Goal: Task Accomplishment & Management: Use online tool/utility

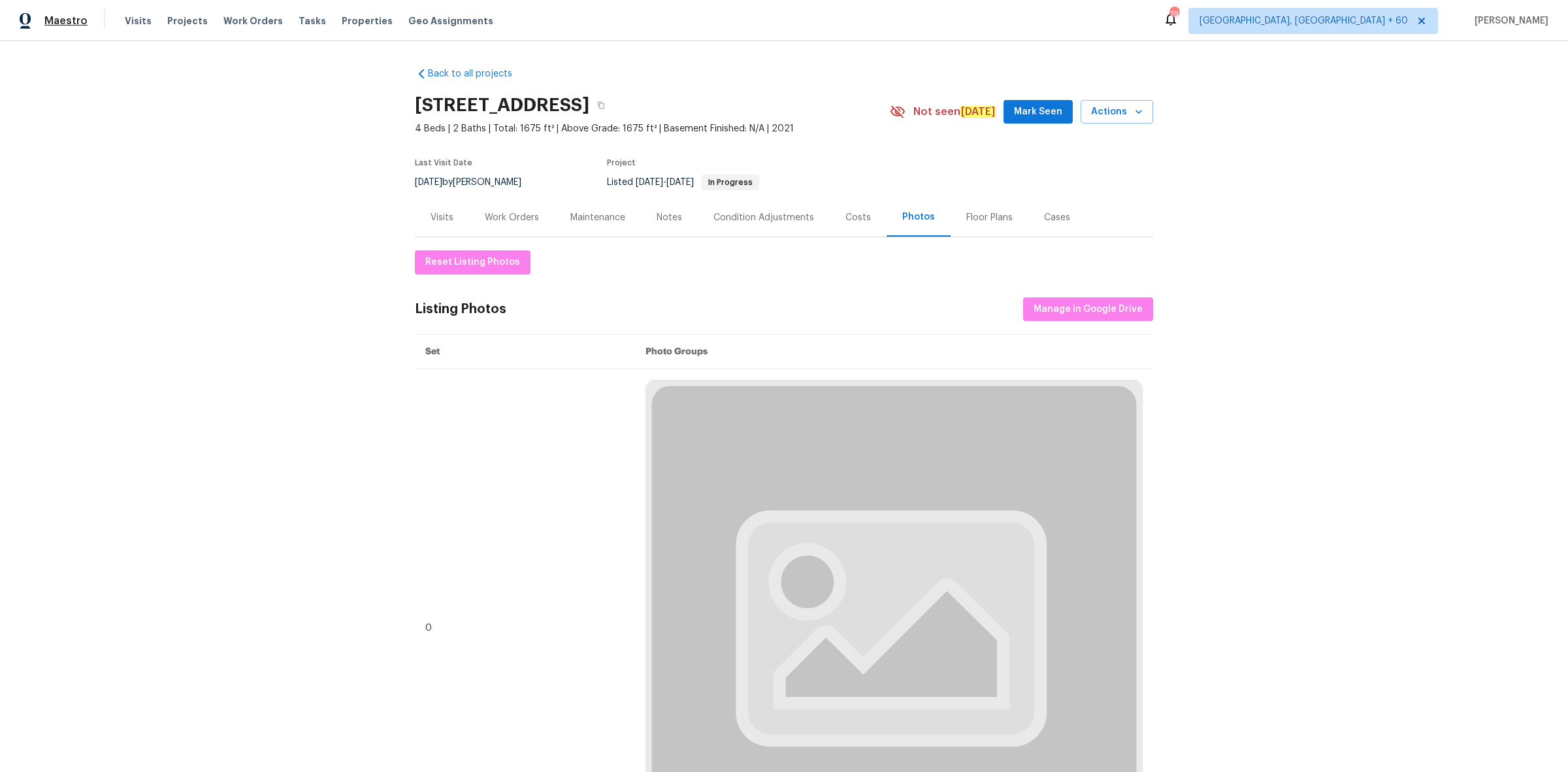
click at [79, 14] on span "Maestro" at bounding box center [66, 21] width 43 height 13
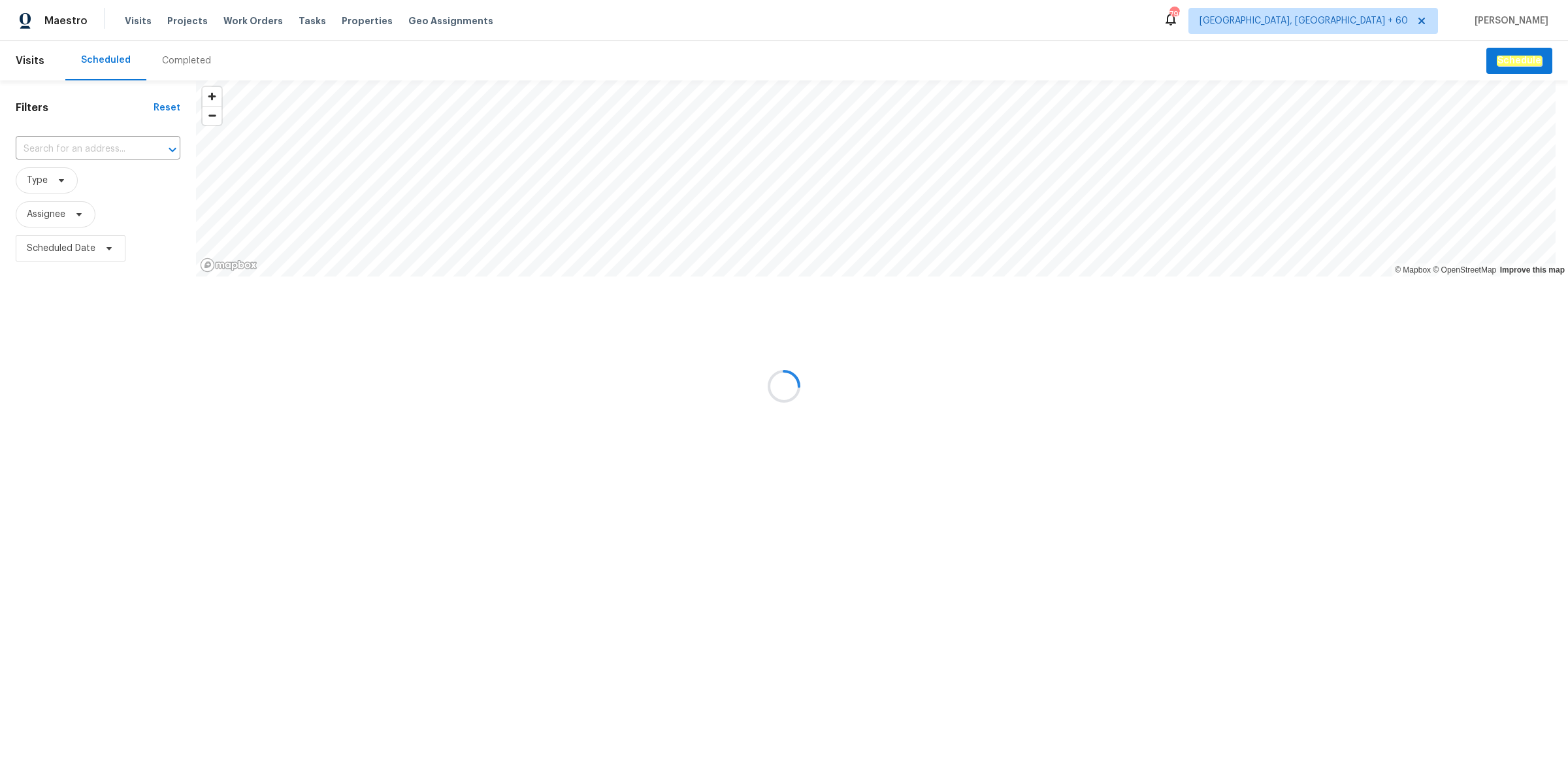
click at [191, 63] on div at bounding box center [784, 386] width 1568 height 772
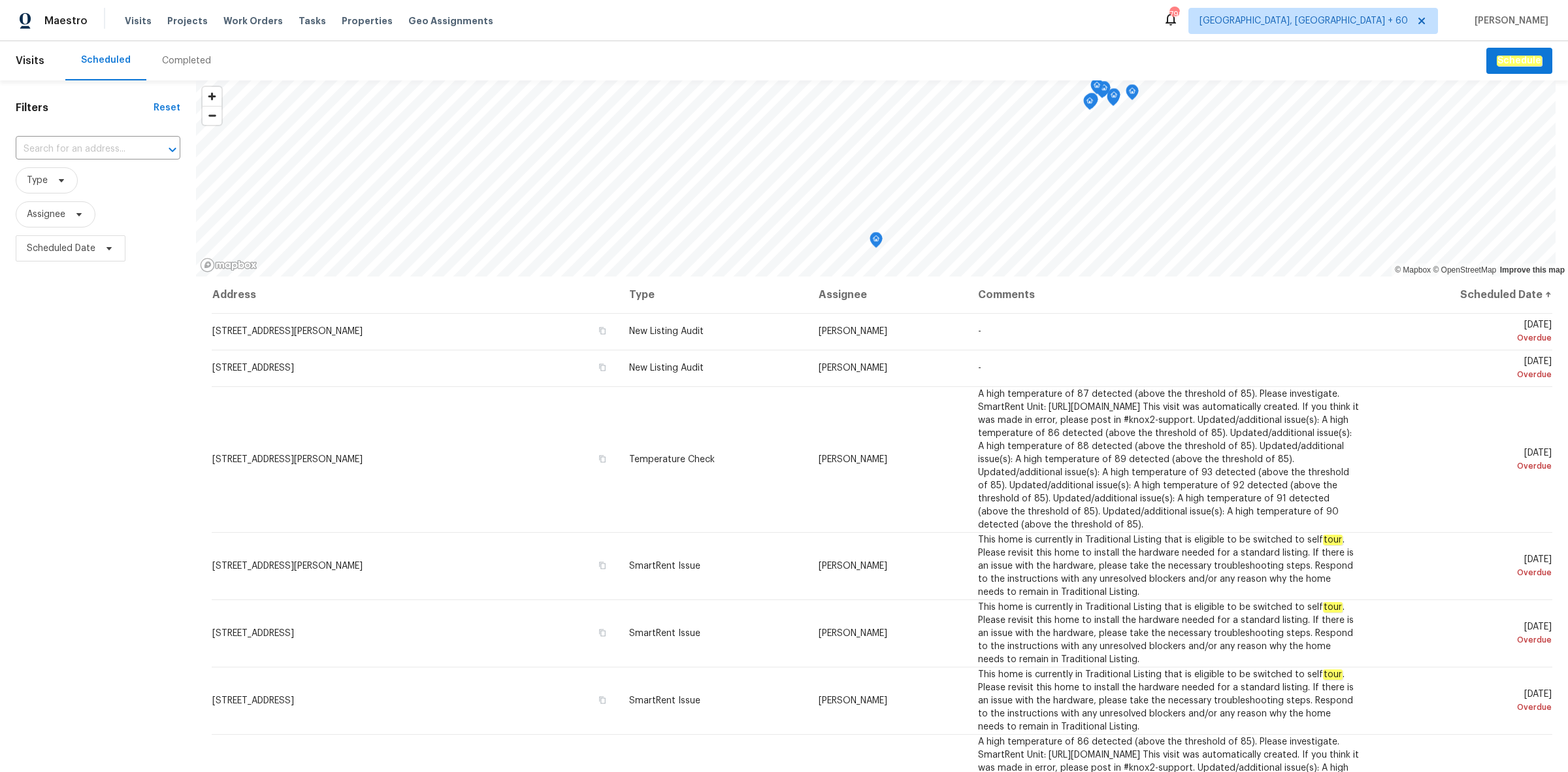
click at [193, 61] on div "Completed" at bounding box center [186, 61] width 49 height 13
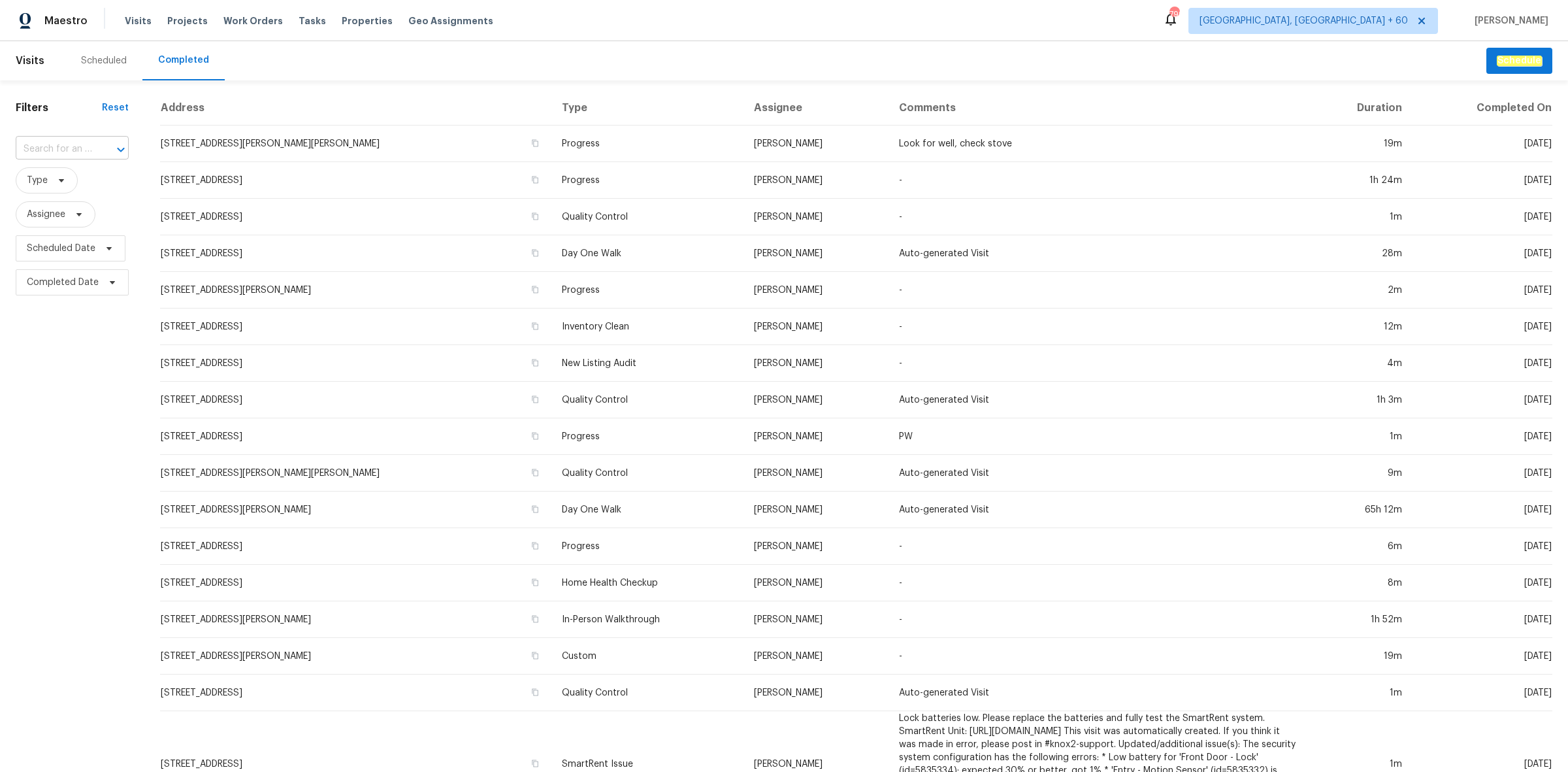
click at [103, 144] on div at bounding box center [112, 150] width 34 height 19
paste input "[STREET_ADDRESS][PERSON_NAME]"
type input "[STREET_ADDRESS][PERSON_NAME]"
click at [53, 183] on li "[STREET_ADDRESS][PERSON_NAME]" at bounding box center [71, 185] width 112 height 35
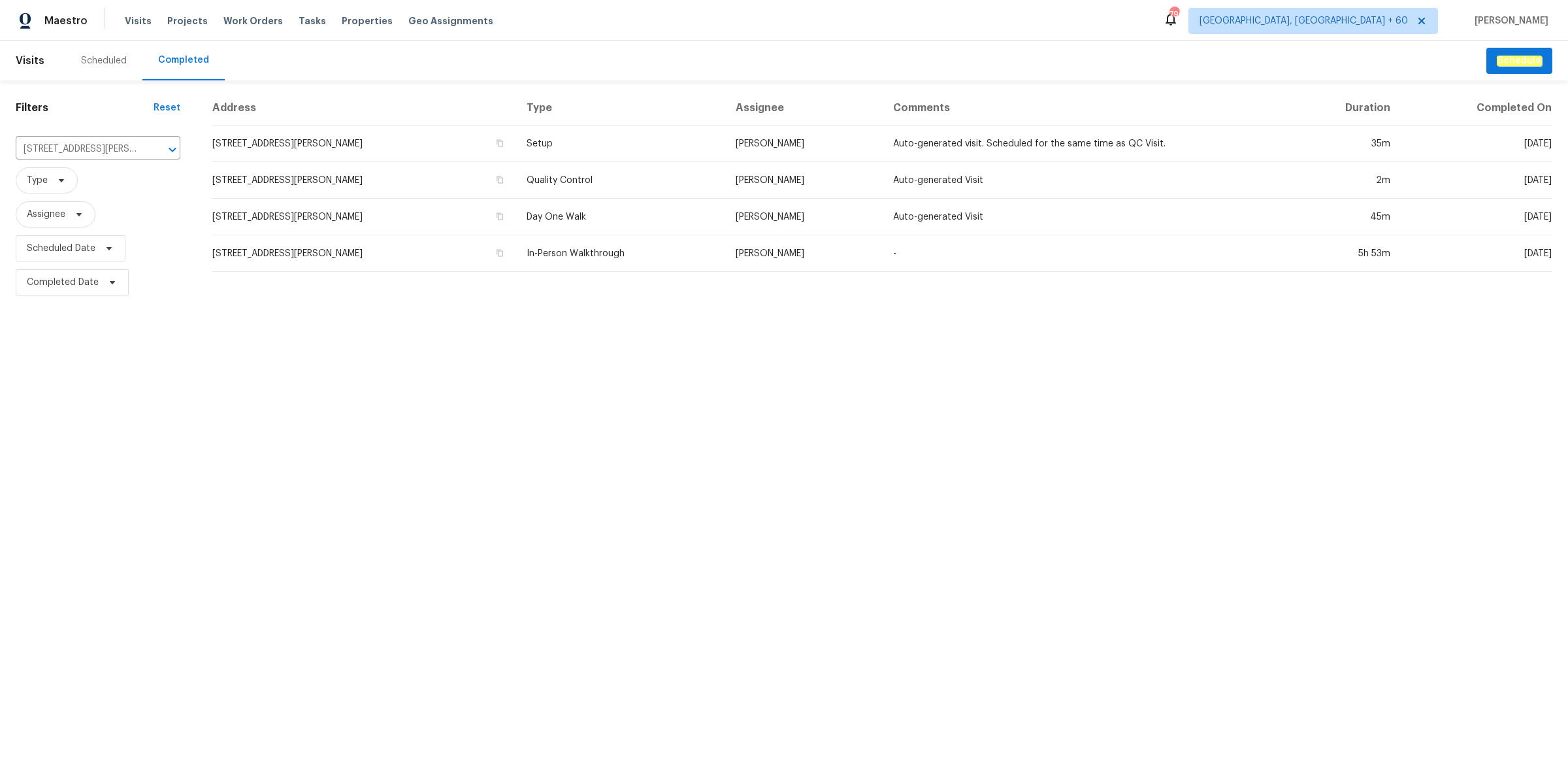
click at [543, 146] on td "Setup" at bounding box center [620, 143] width 209 height 37
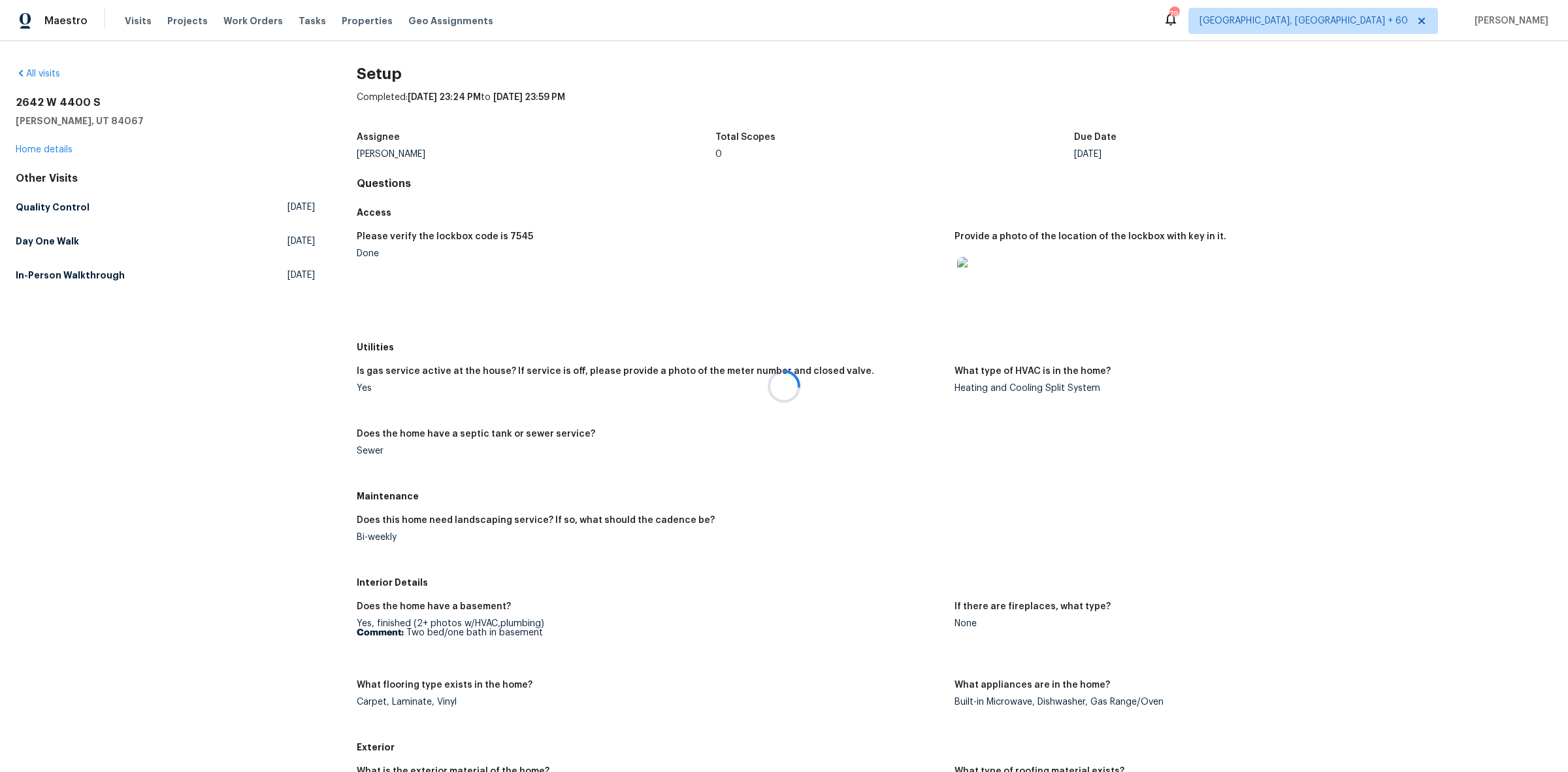
click at [1242, 337] on div at bounding box center [784, 386] width 1568 height 772
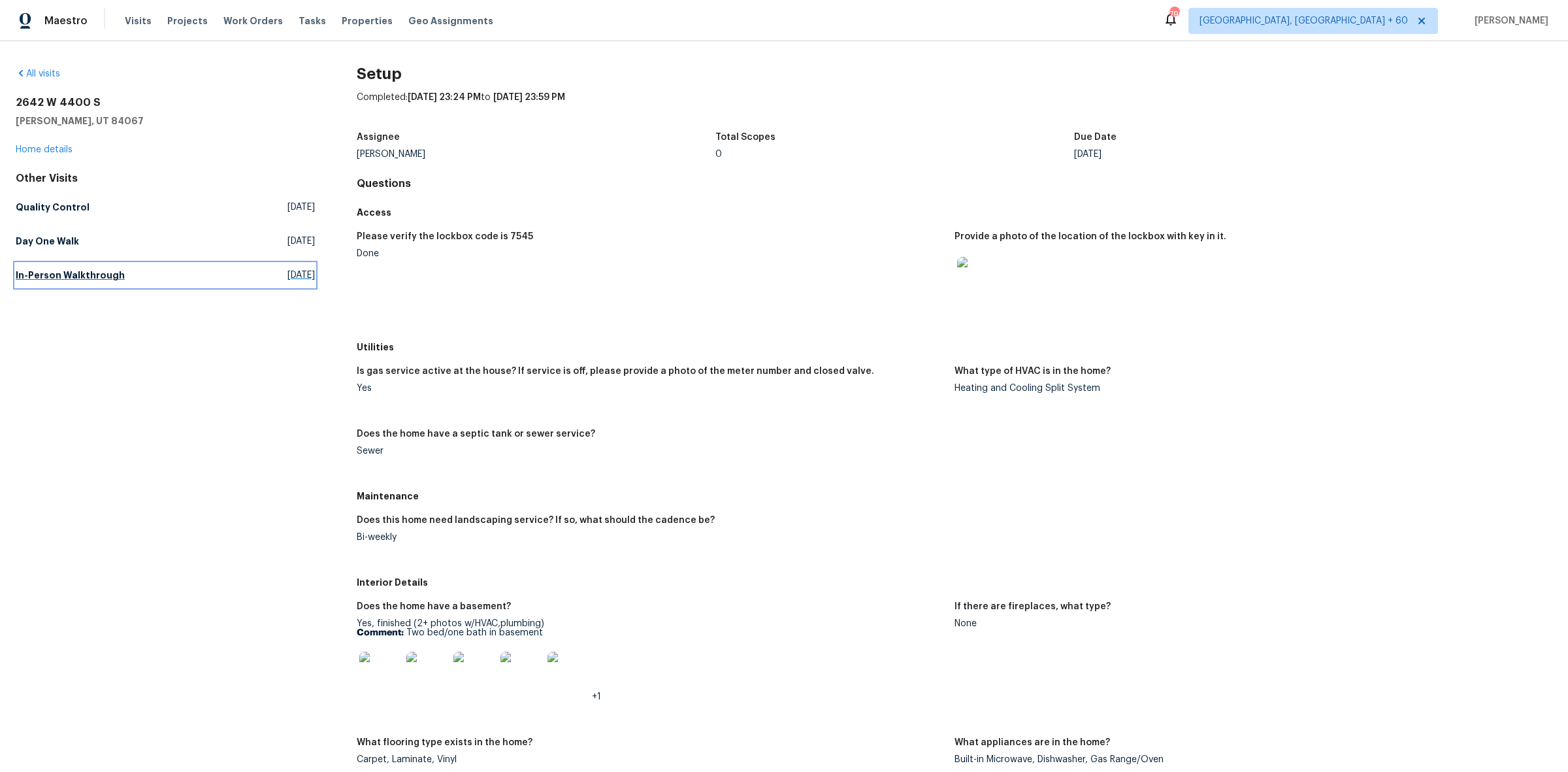
click at [208, 269] on link "In-Person Walkthrough [DATE]" at bounding box center [165, 275] width 299 height 24
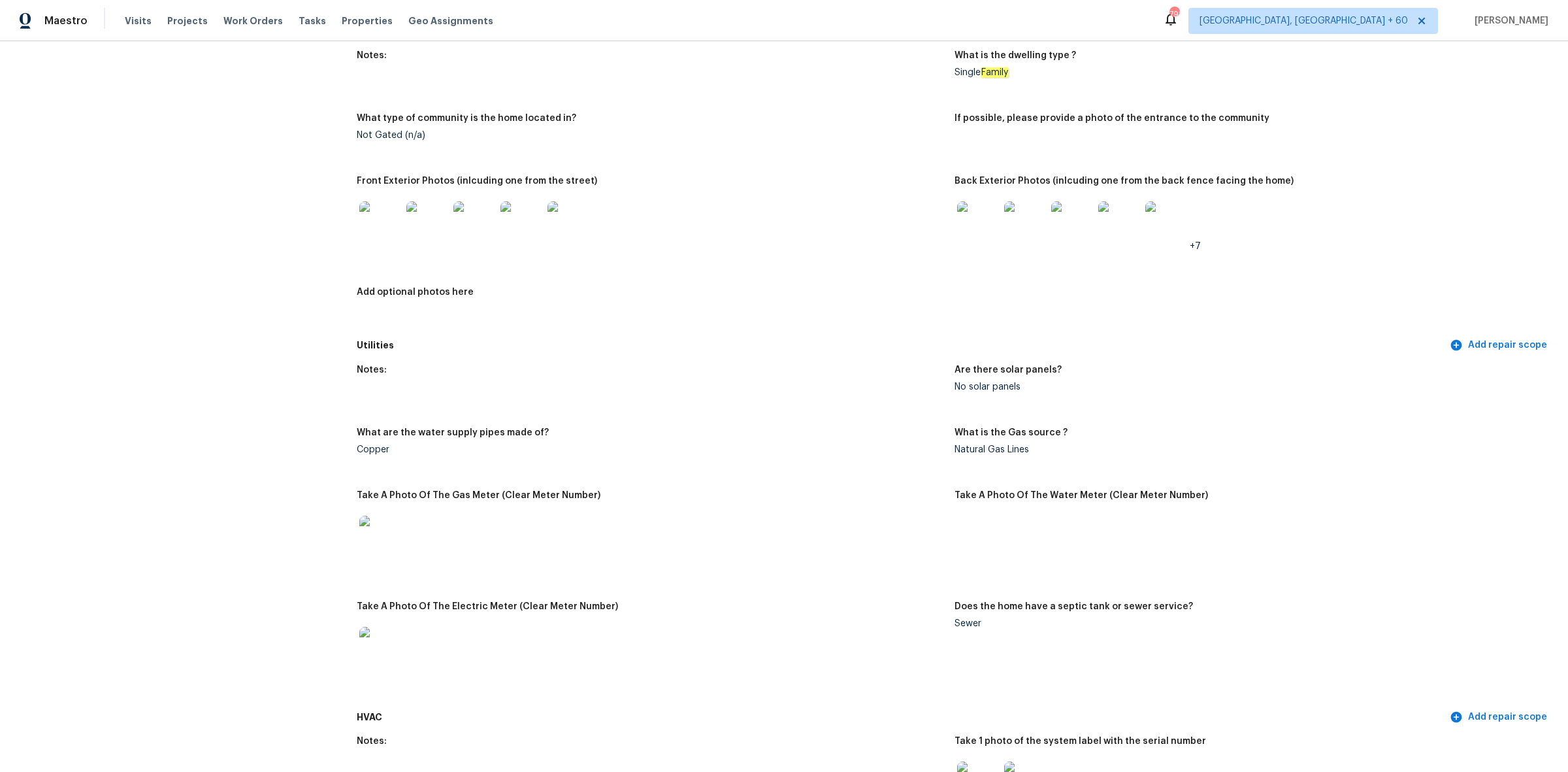
scroll to position [163, 0]
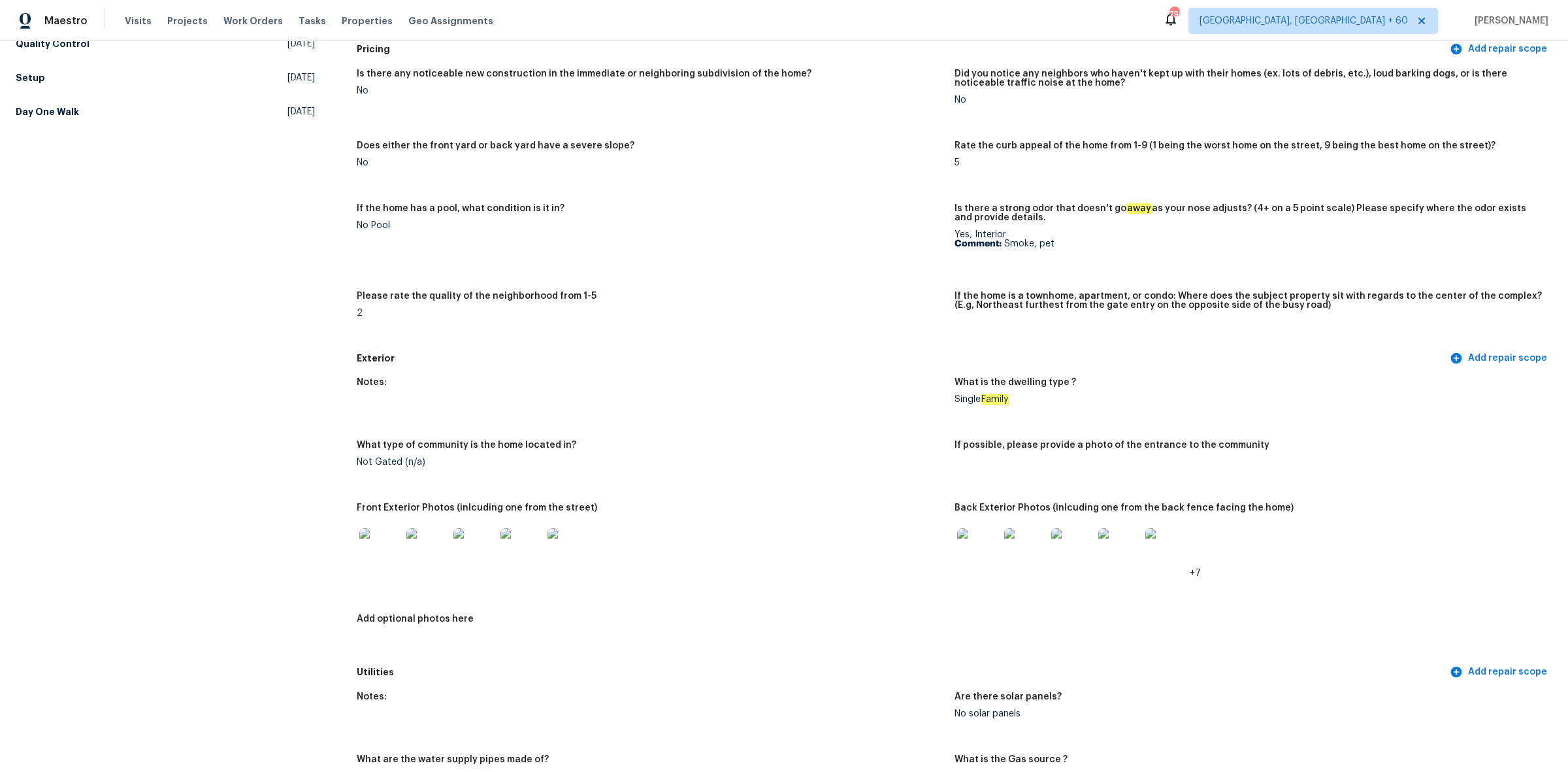
click at [790, 428] on div "Notes: What is the dwelling type ? Single Family What type of community is the …" at bounding box center [954, 514] width 1196 height 290
click at [172, 72] on link "Setup [DATE]" at bounding box center [165, 78] width 299 height 24
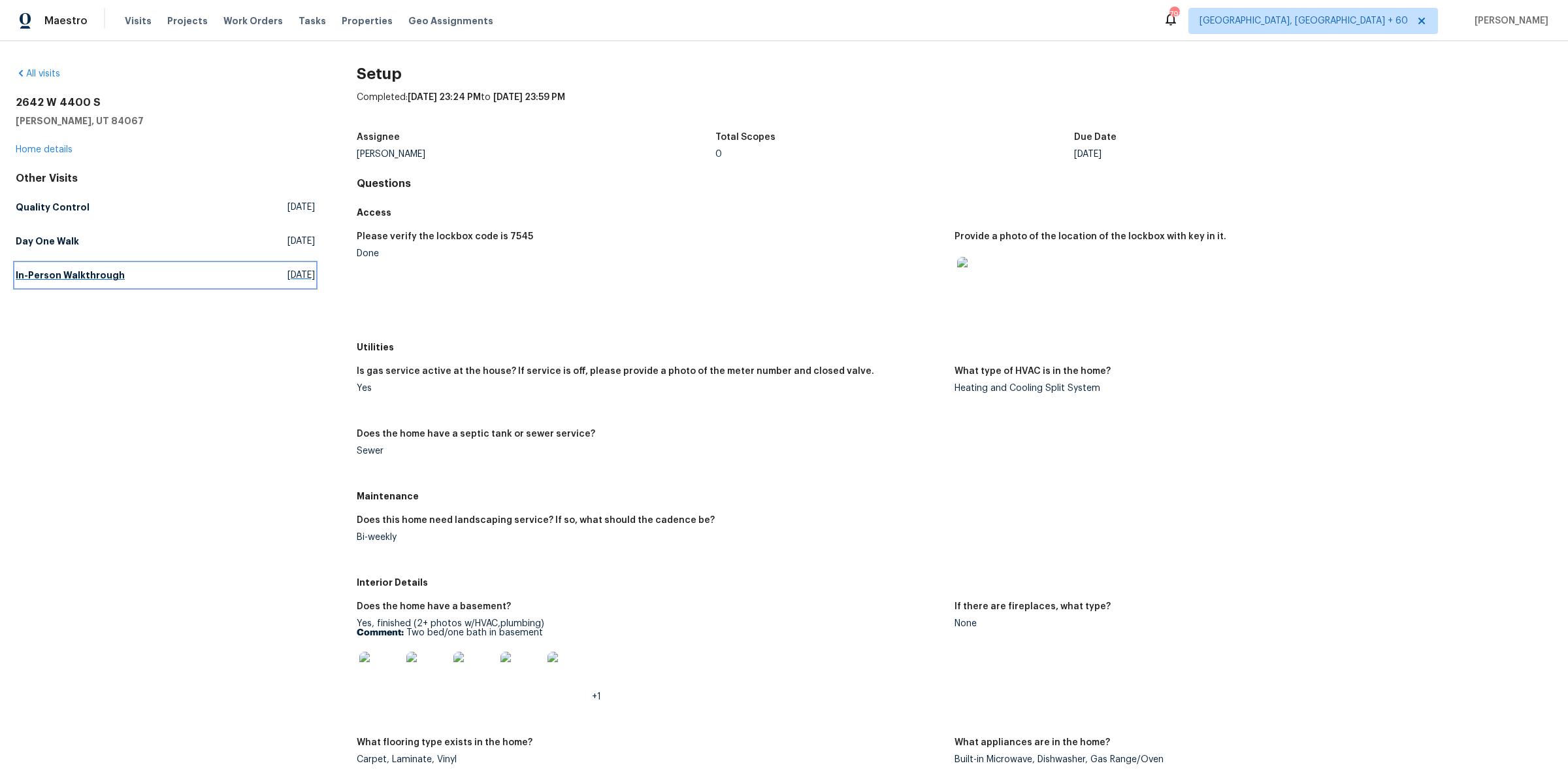
click at [101, 281] on h5 "In-Person Walkthrough" at bounding box center [70, 275] width 109 height 13
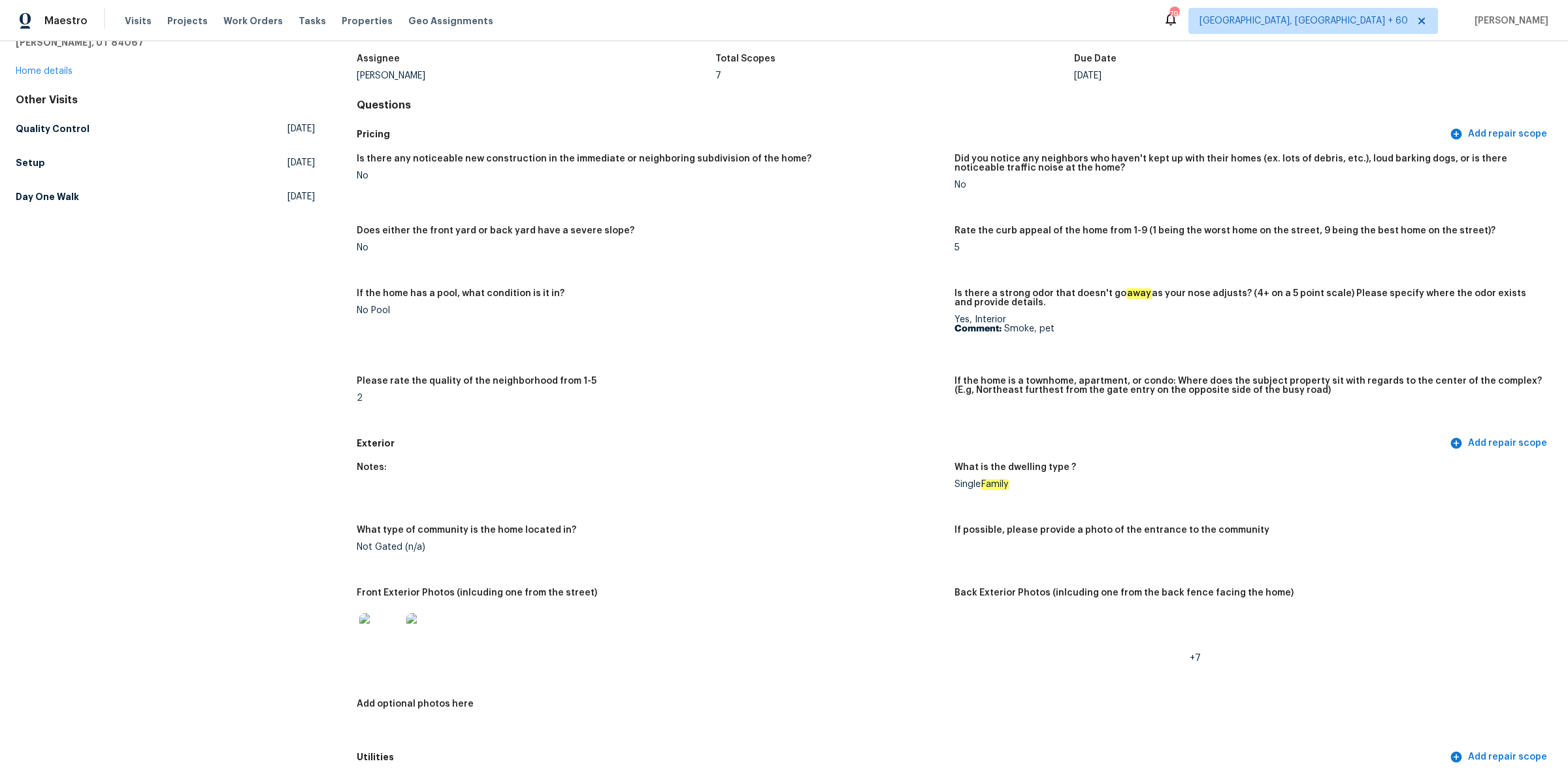
scroll to position [163, 0]
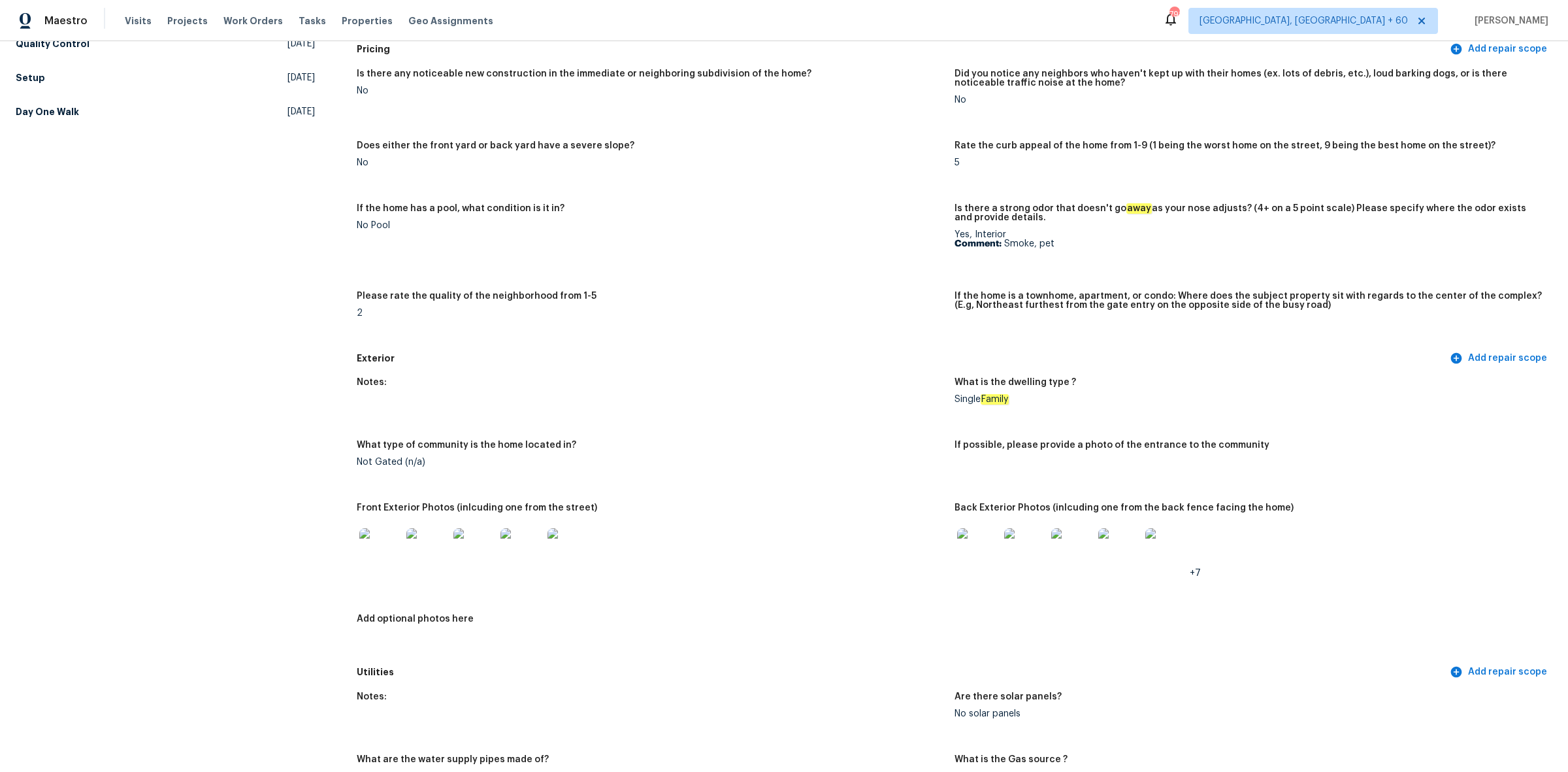
click at [376, 545] on img at bounding box center [380, 549] width 42 height 42
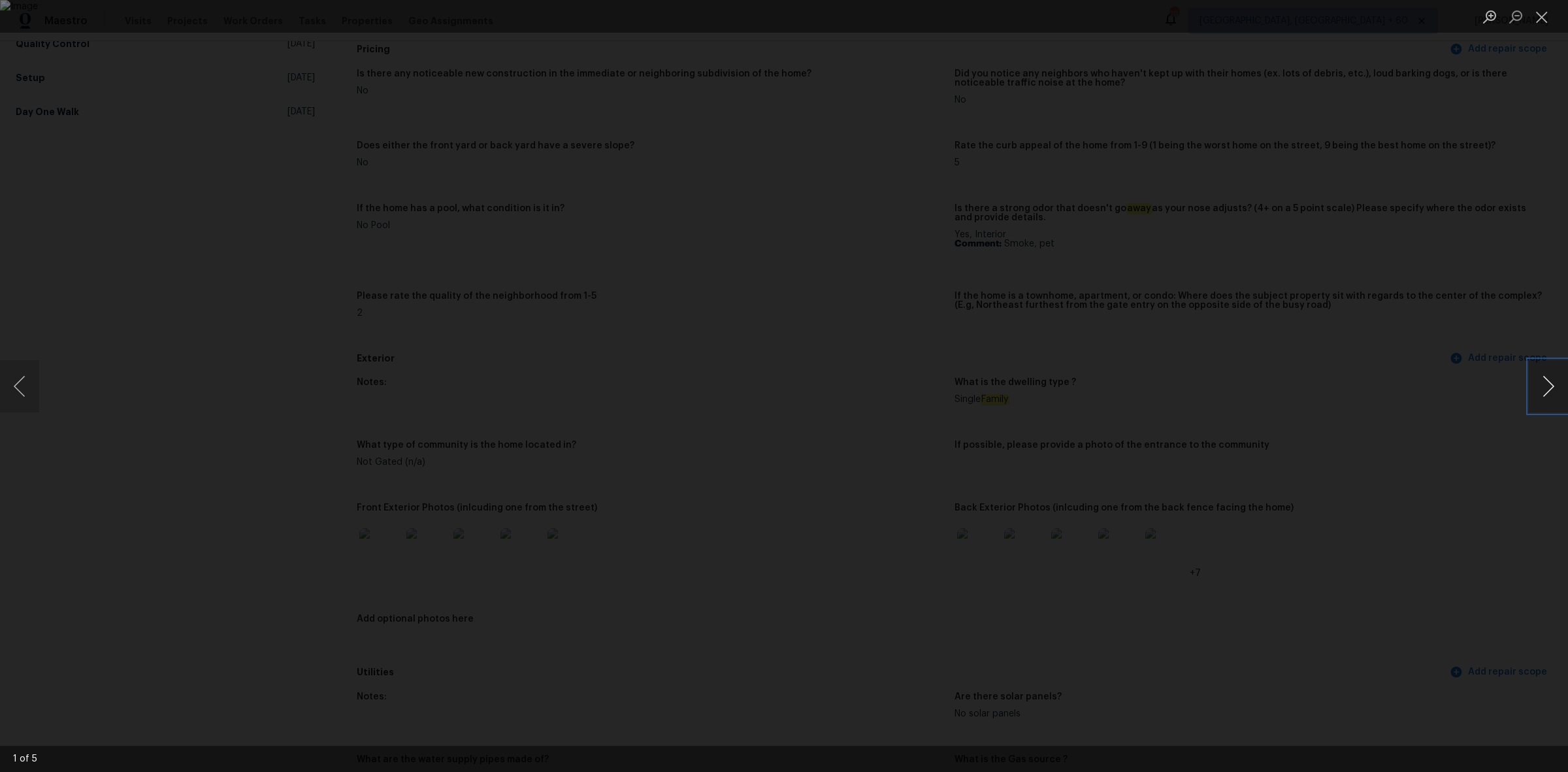
click at [1549, 378] on button "Next image" at bounding box center [1548, 386] width 39 height 52
click at [1543, 399] on button "Next image" at bounding box center [1548, 386] width 39 height 52
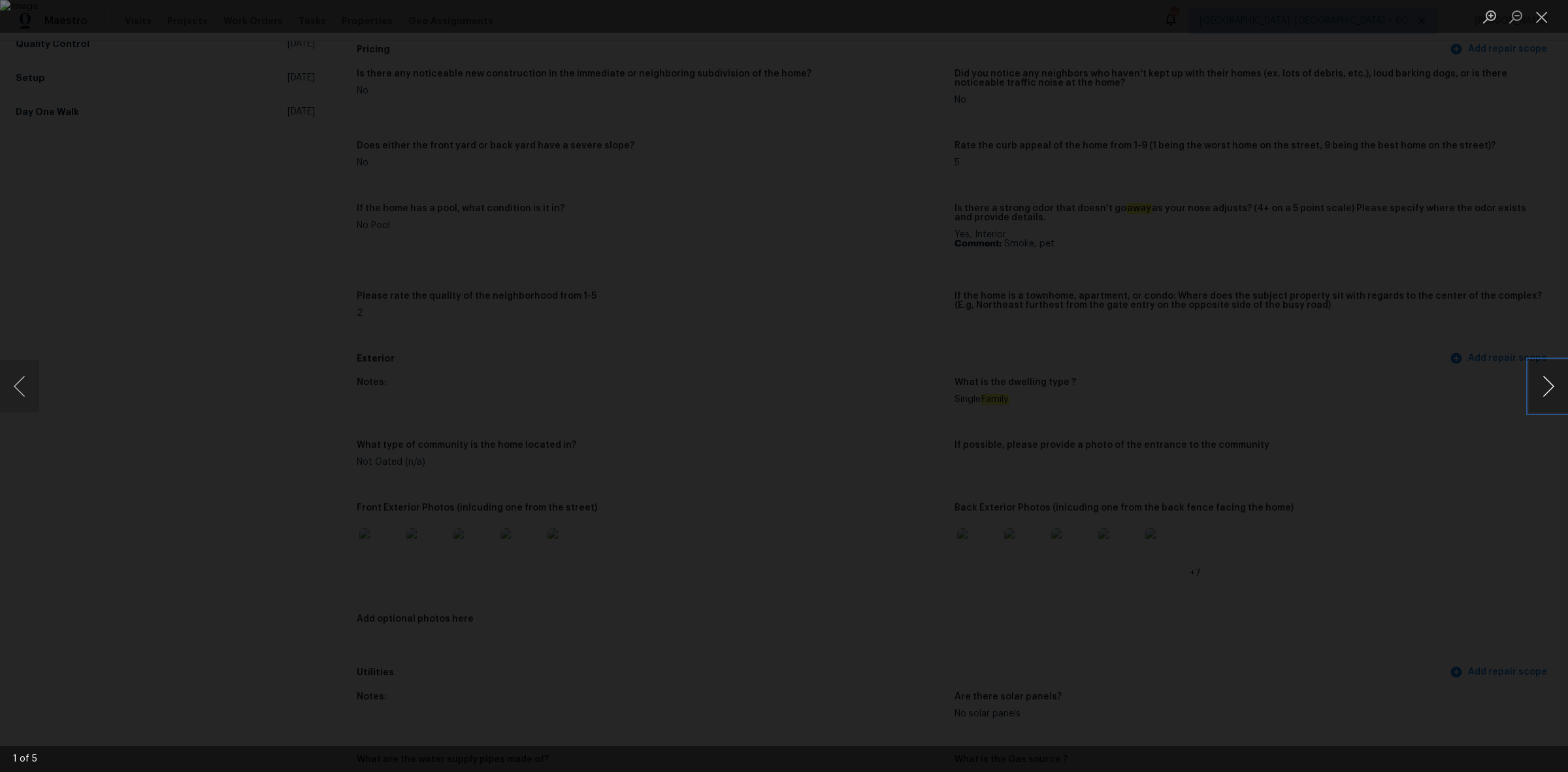
click at [1543, 399] on button "Next image" at bounding box center [1548, 386] width 39 height 52
click at [1543, 22] on button "Close lightbox" at bounding box center [1541, 16] width 26 height 23
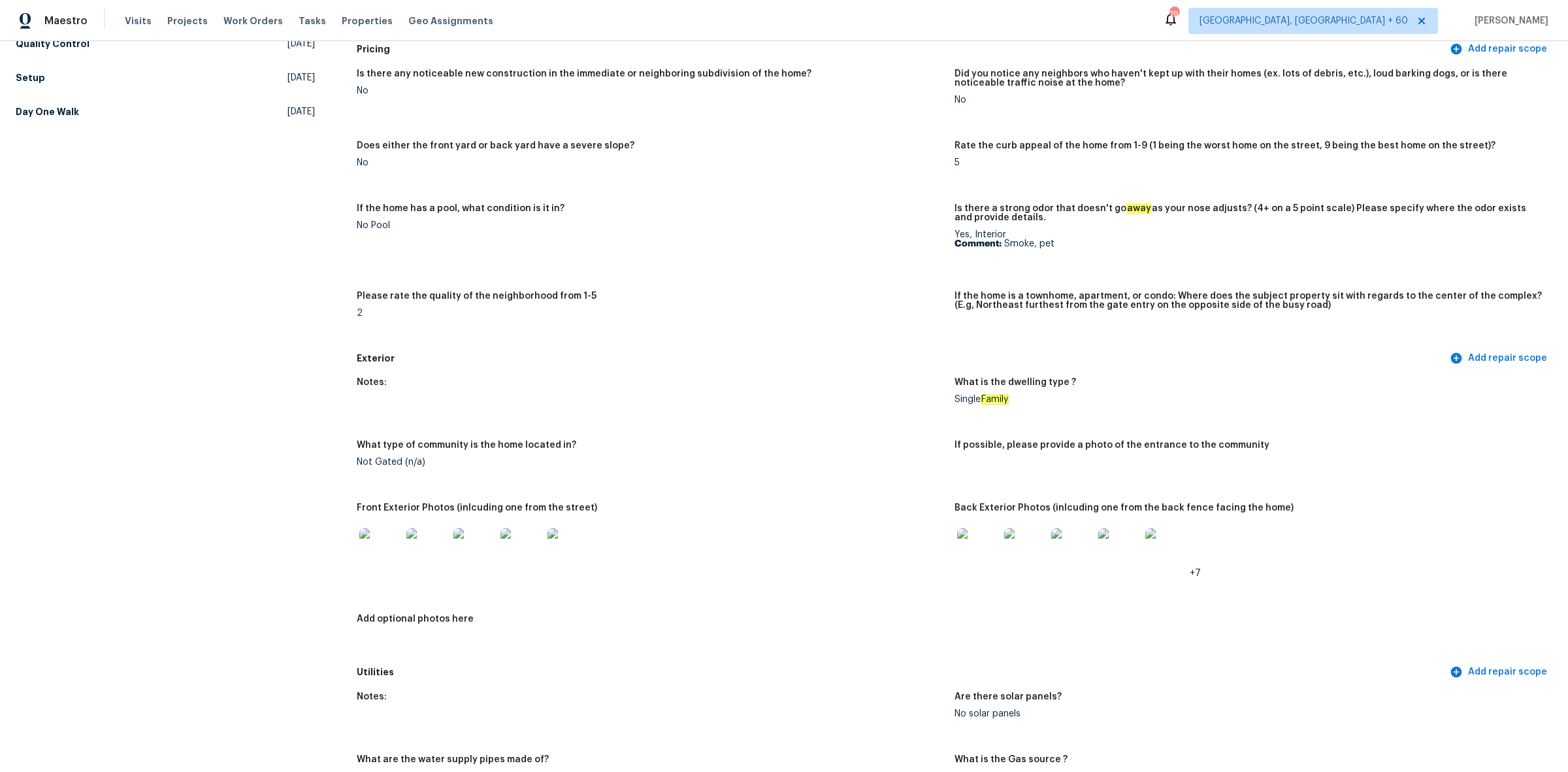
click at [968, 550] on img at bounding box center [978, 549] width 42 height 42
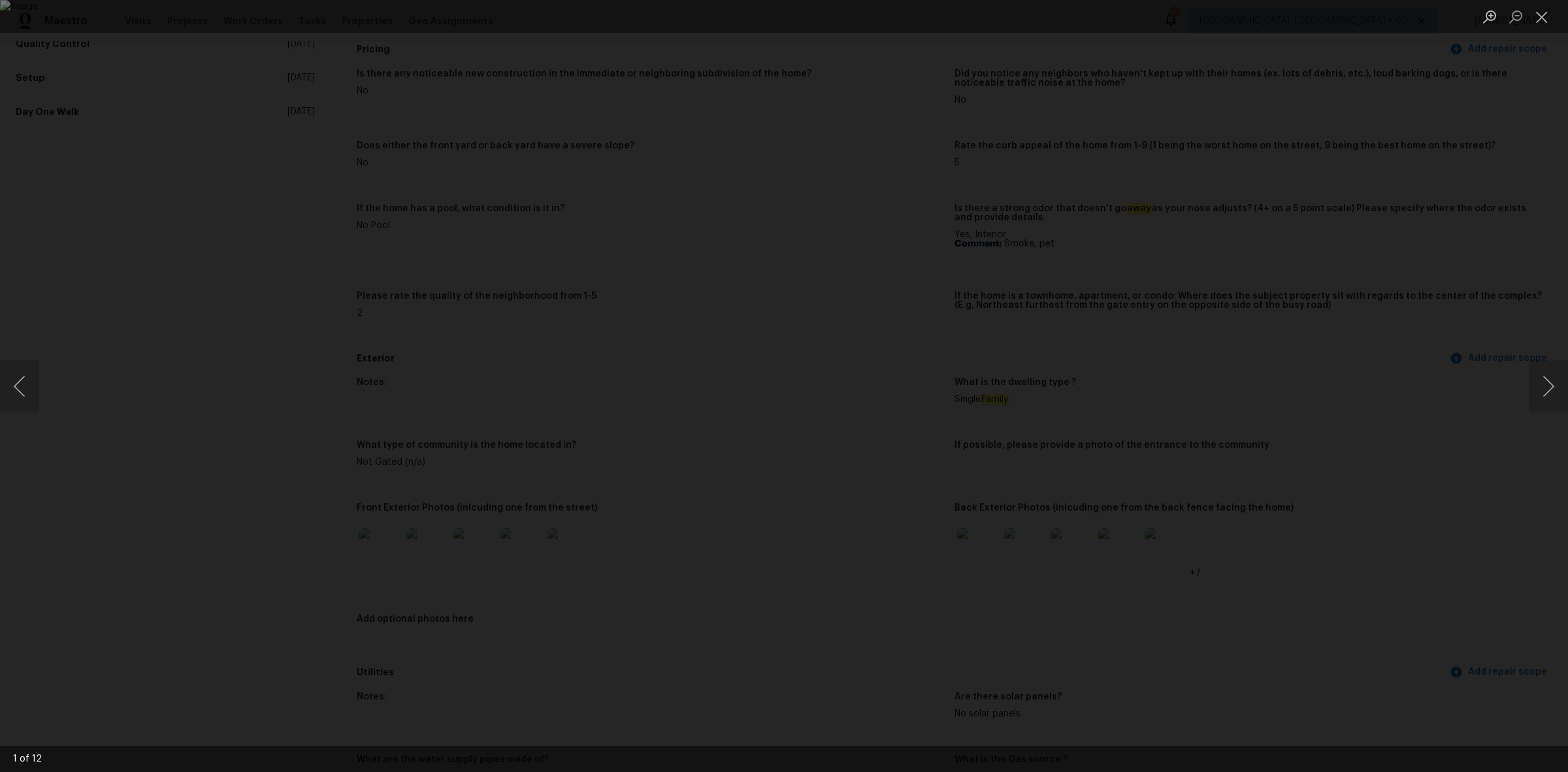
click at [1503, 359] on div "Lightbox" at bounding box center [784, 386] width 1568 height 772
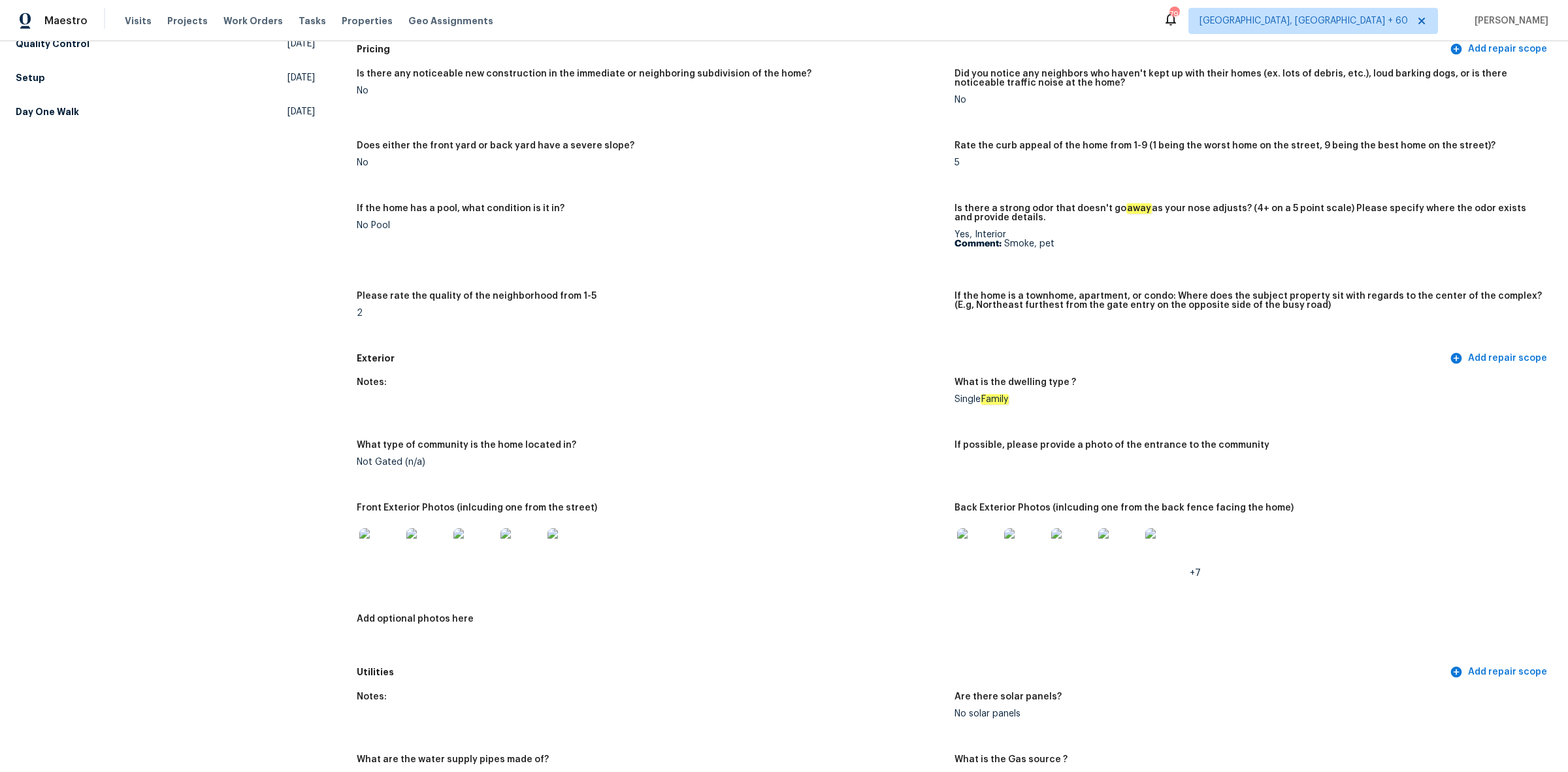
click at [1001, 552] on div at bounding box center [1024, 548] width 47 height 57
click at [1022, 543] on img at bounding box center [1025, 549] width 42 height 42
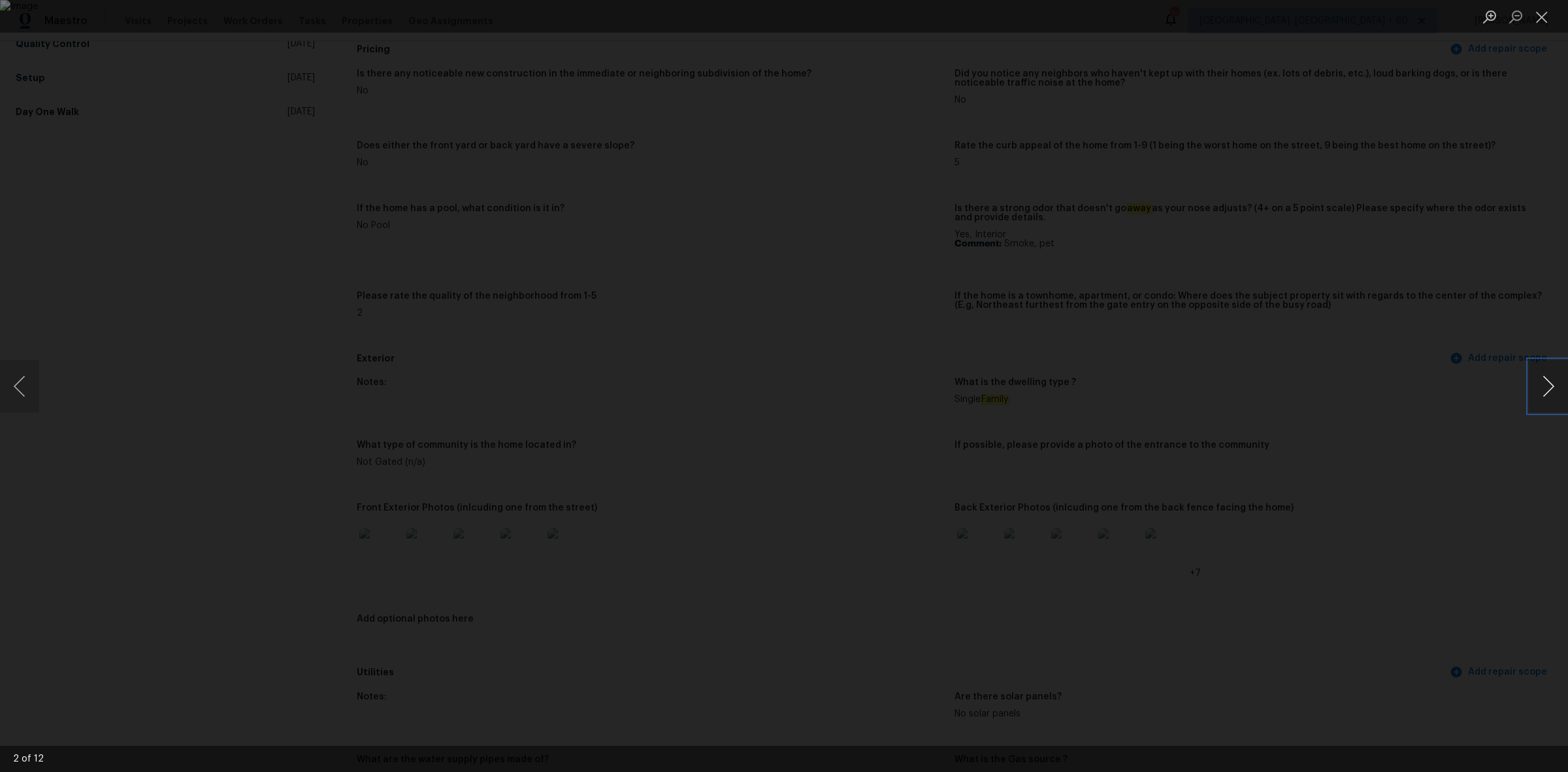
click at [1538, 387] on button "Next image" at bounding box center [1548, 386] width 39 height 52
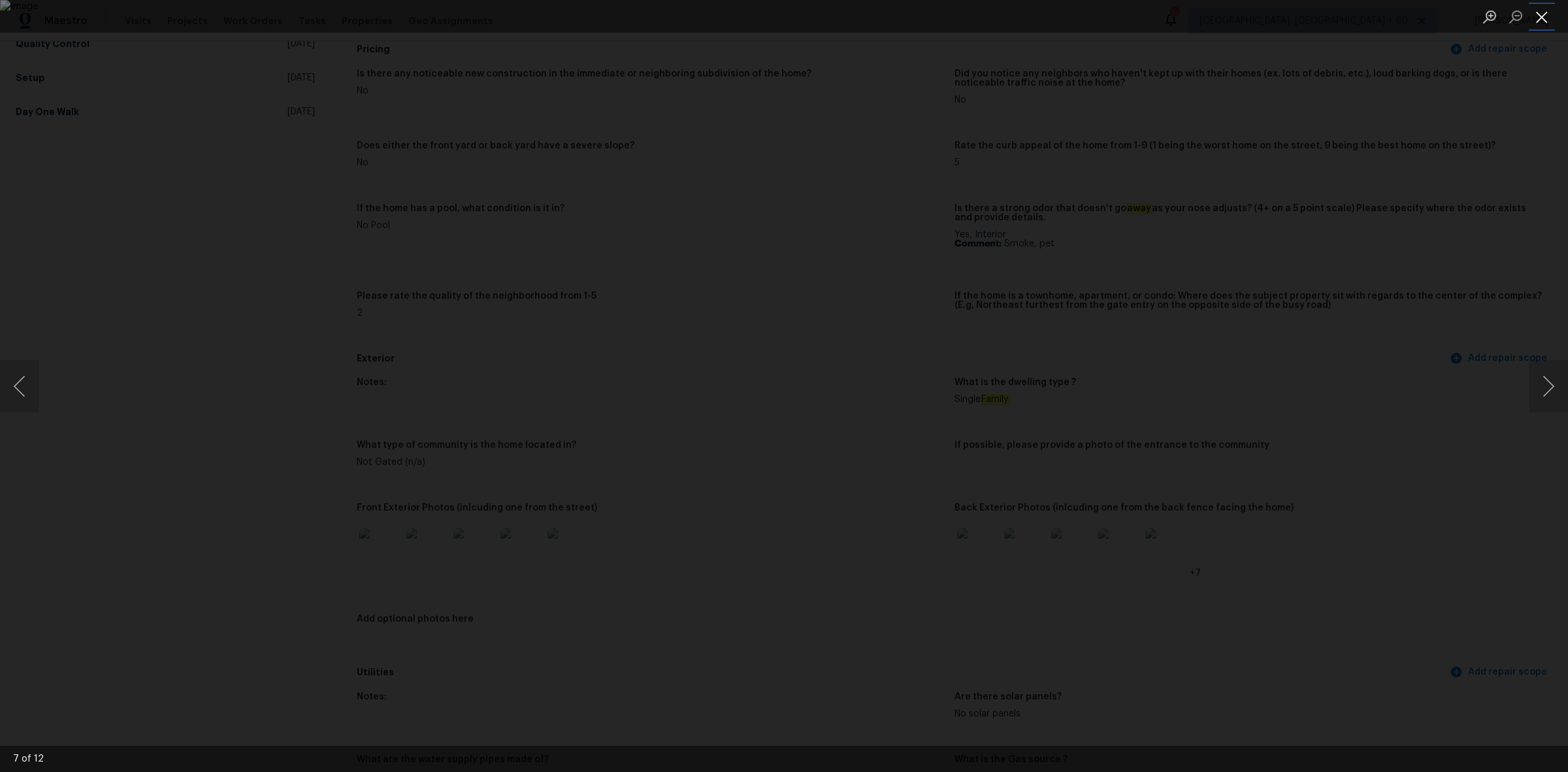
click at [1540, 19] on button "Close lightbox" at bounding box center [1541, 16] width 26 height 23
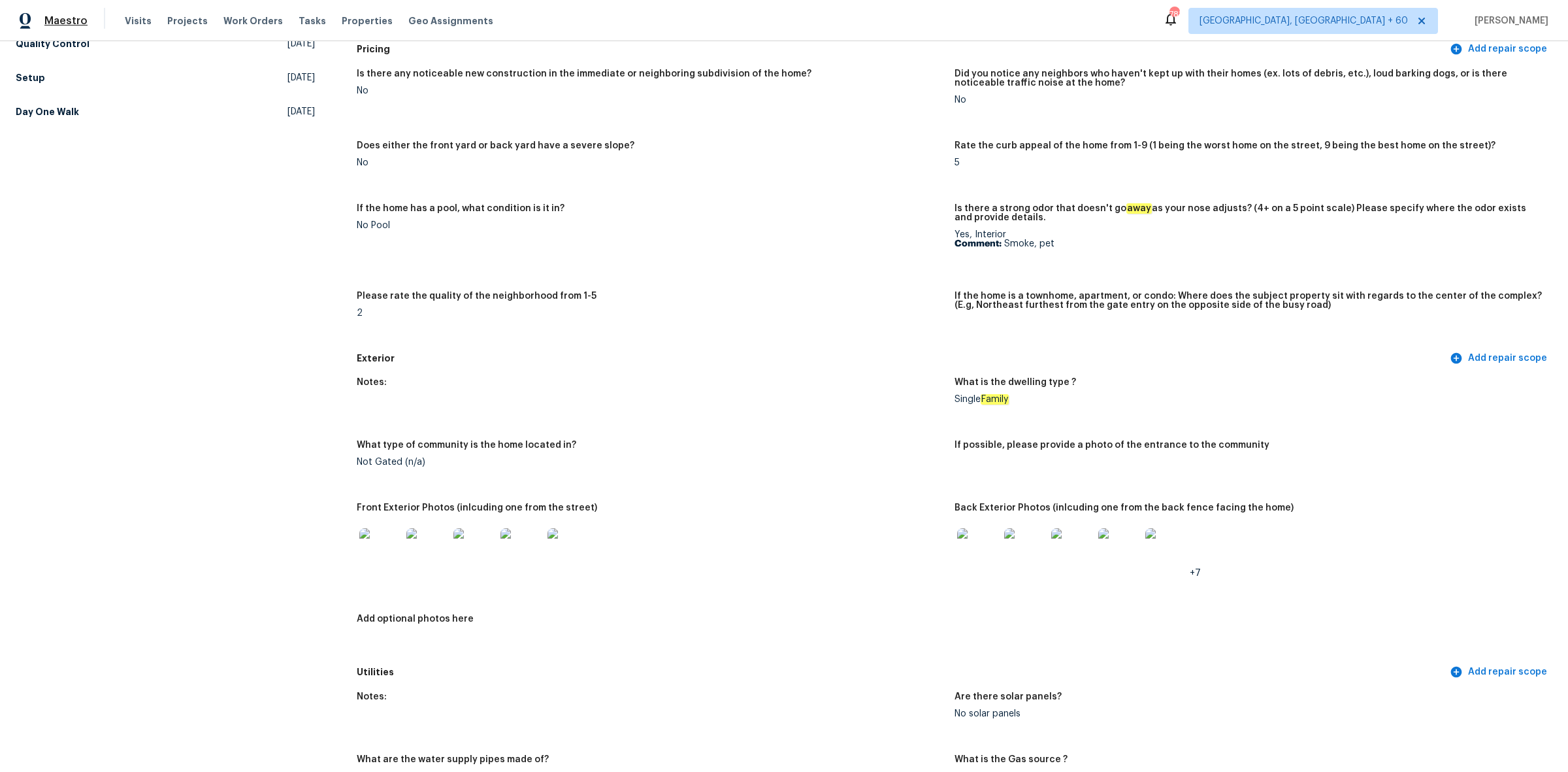
click at [61, 16] on span "Maestro" at bounding box center [66, 21] width 43 height 13
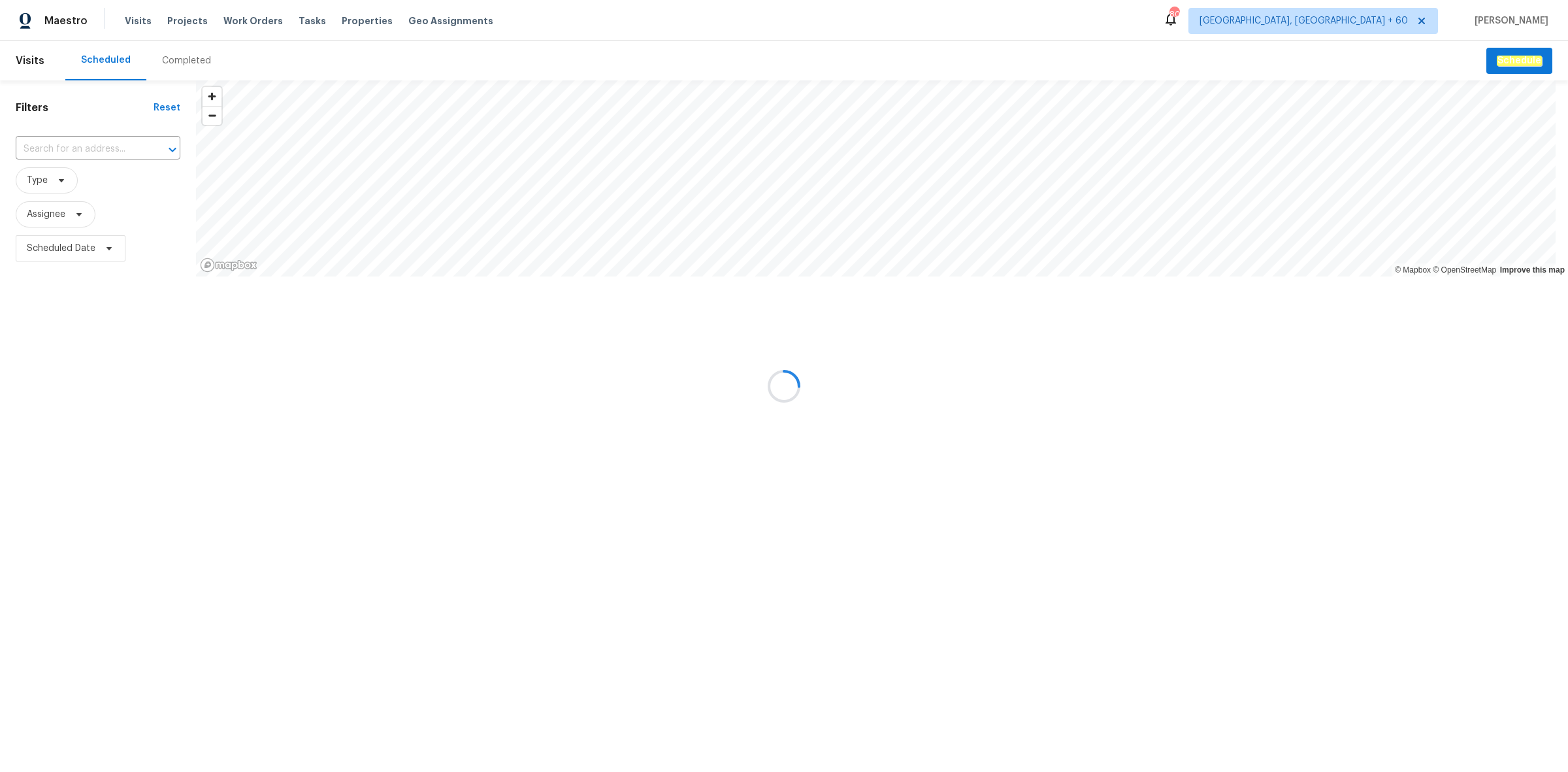
click at [191, 54] on div at bounding box center [784, 386] width 1568 height 772
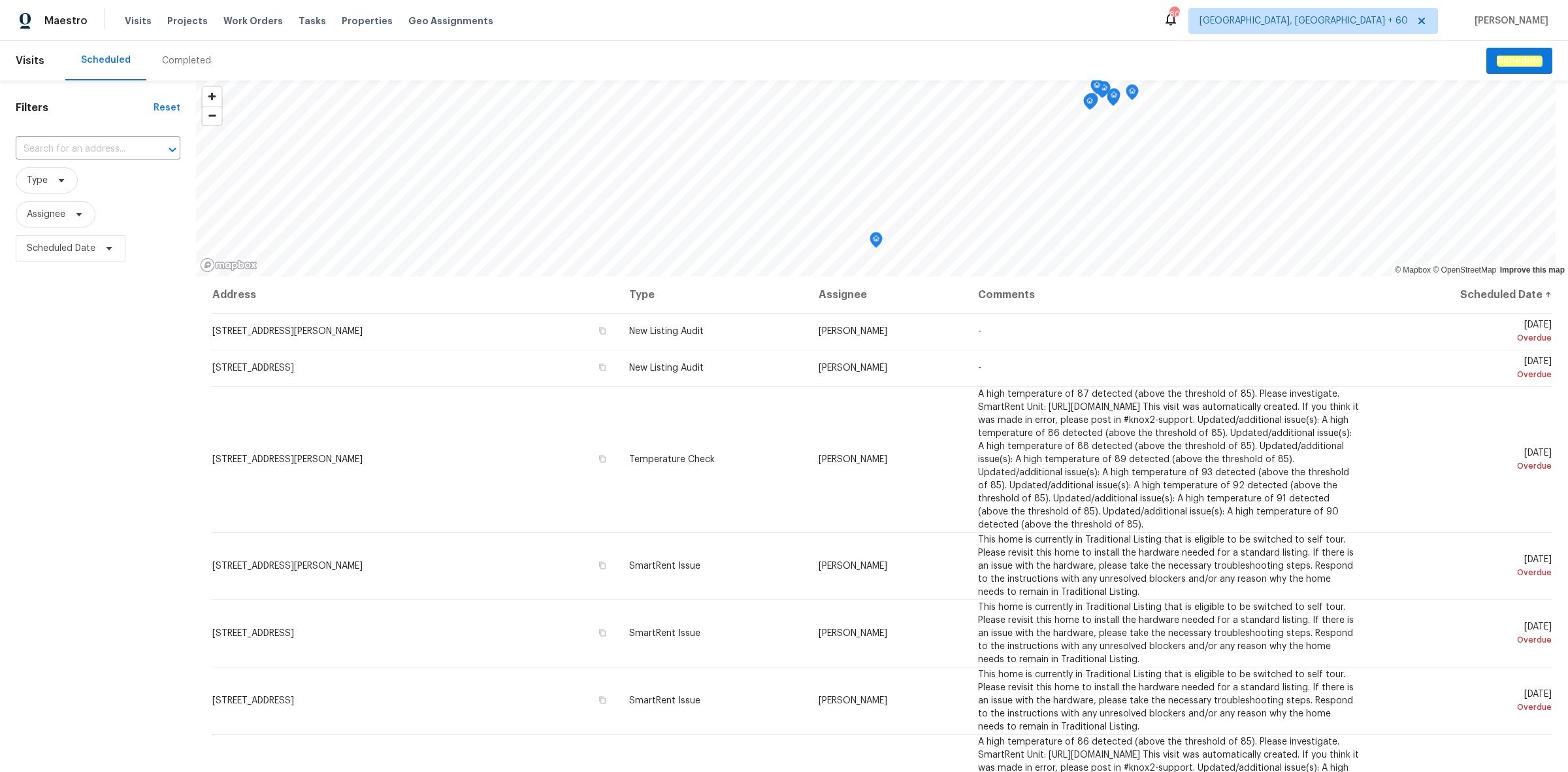
click at [191, 53] on div "Completed" at bounding box center [186, 60] width 80 height 39
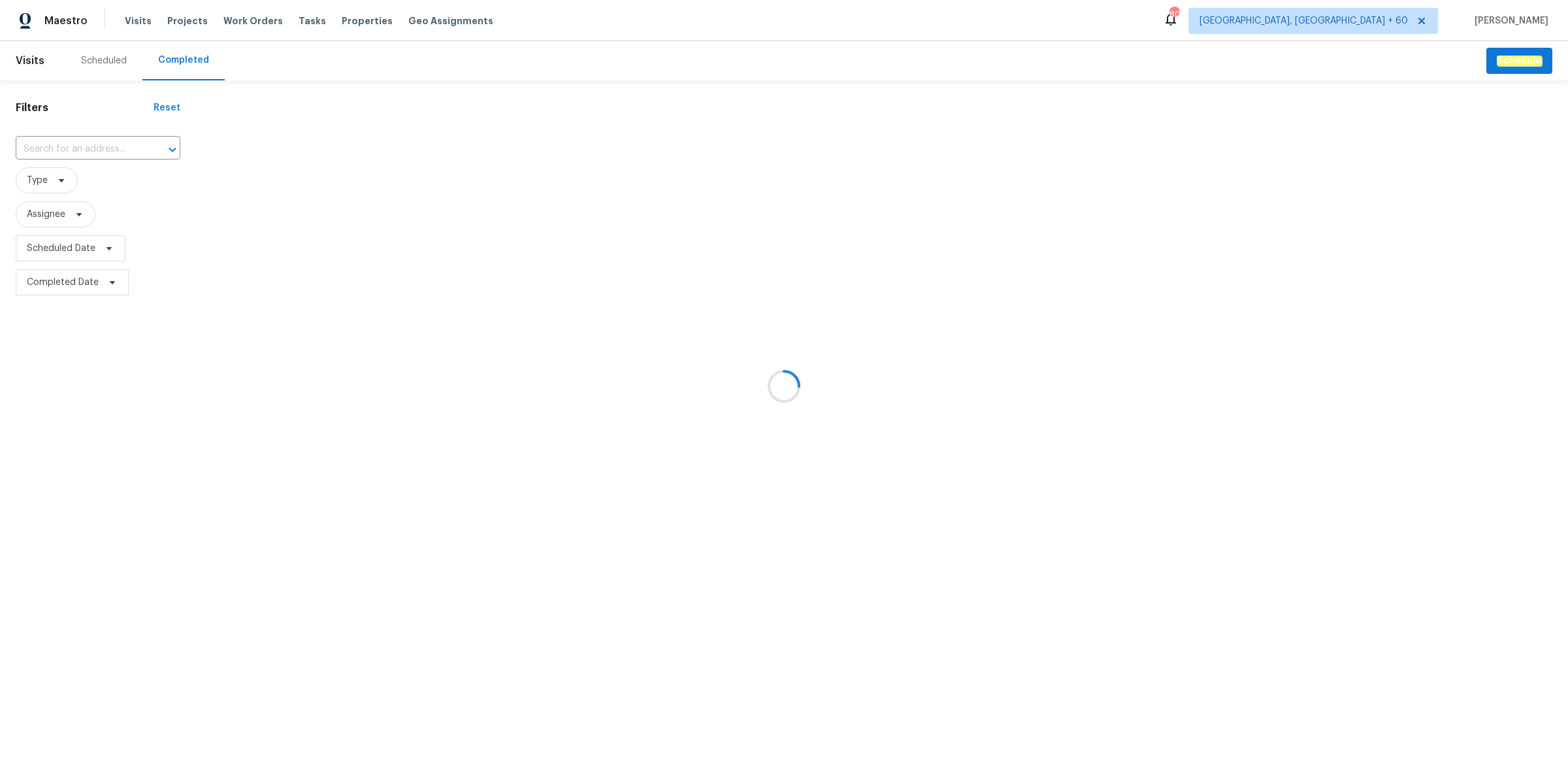
click at [71, 141] on div at bounding box center [784, 386] width 1568 height 772
click at [76, 139] on div at bounding box center [784, 386] width 1568 height 772
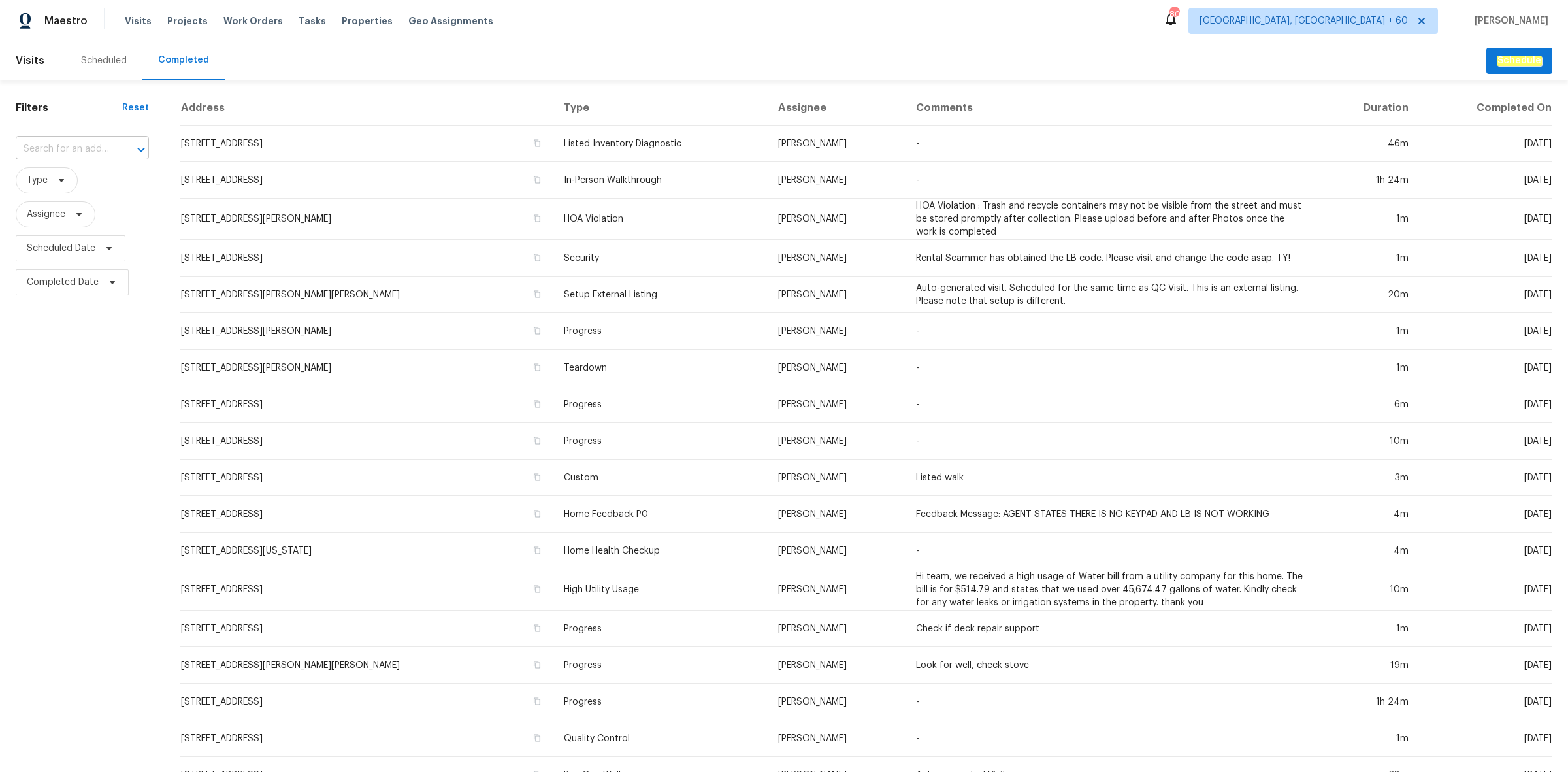
click at [74, 139] on input "text" at bounding box center [64, 149] width 97 height 20
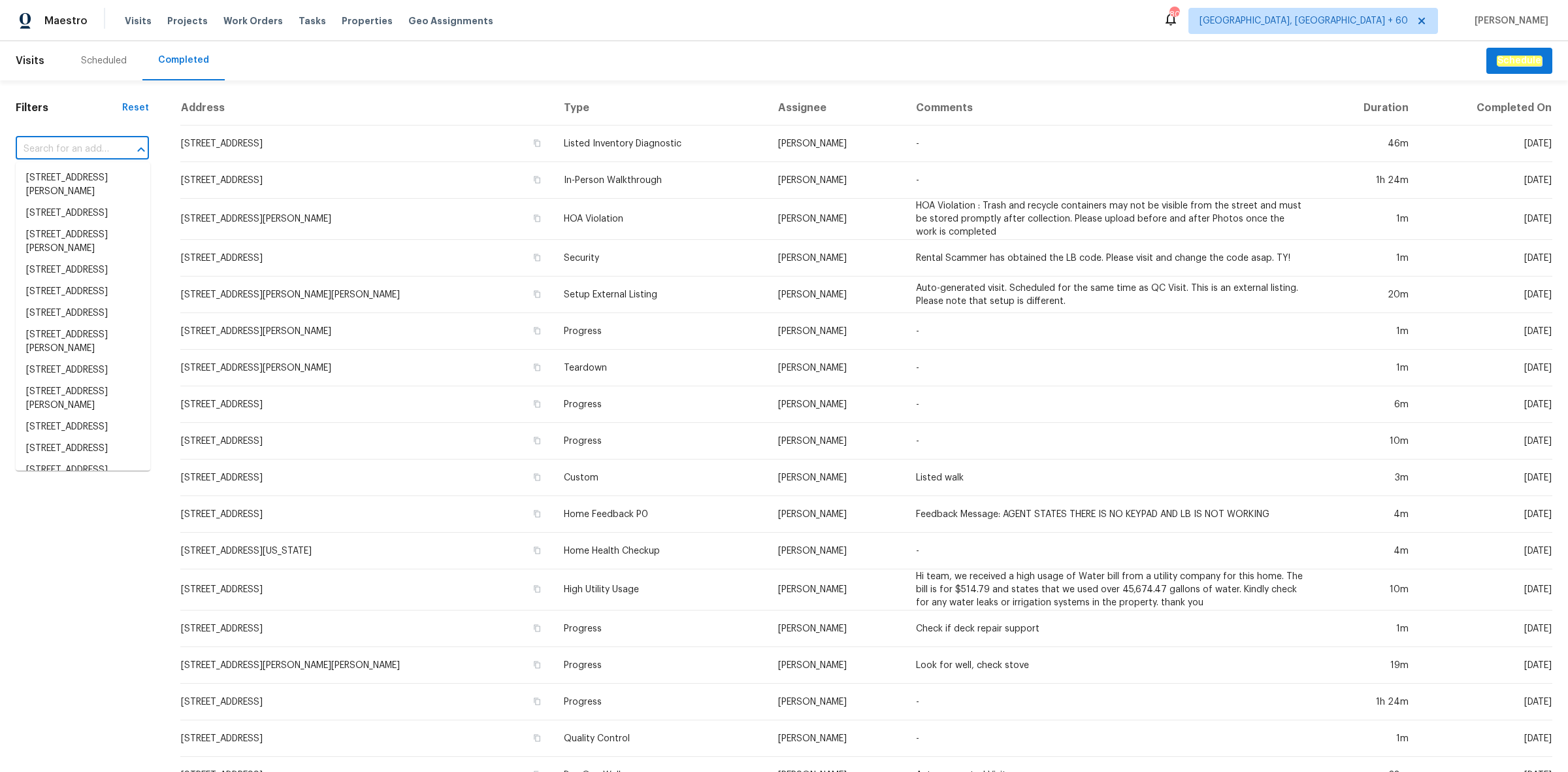
paste input "[STREET_ADDRESS][PERSON_NAME]"
type input "[STREET_ADDRESS][PERSON_NAME]"
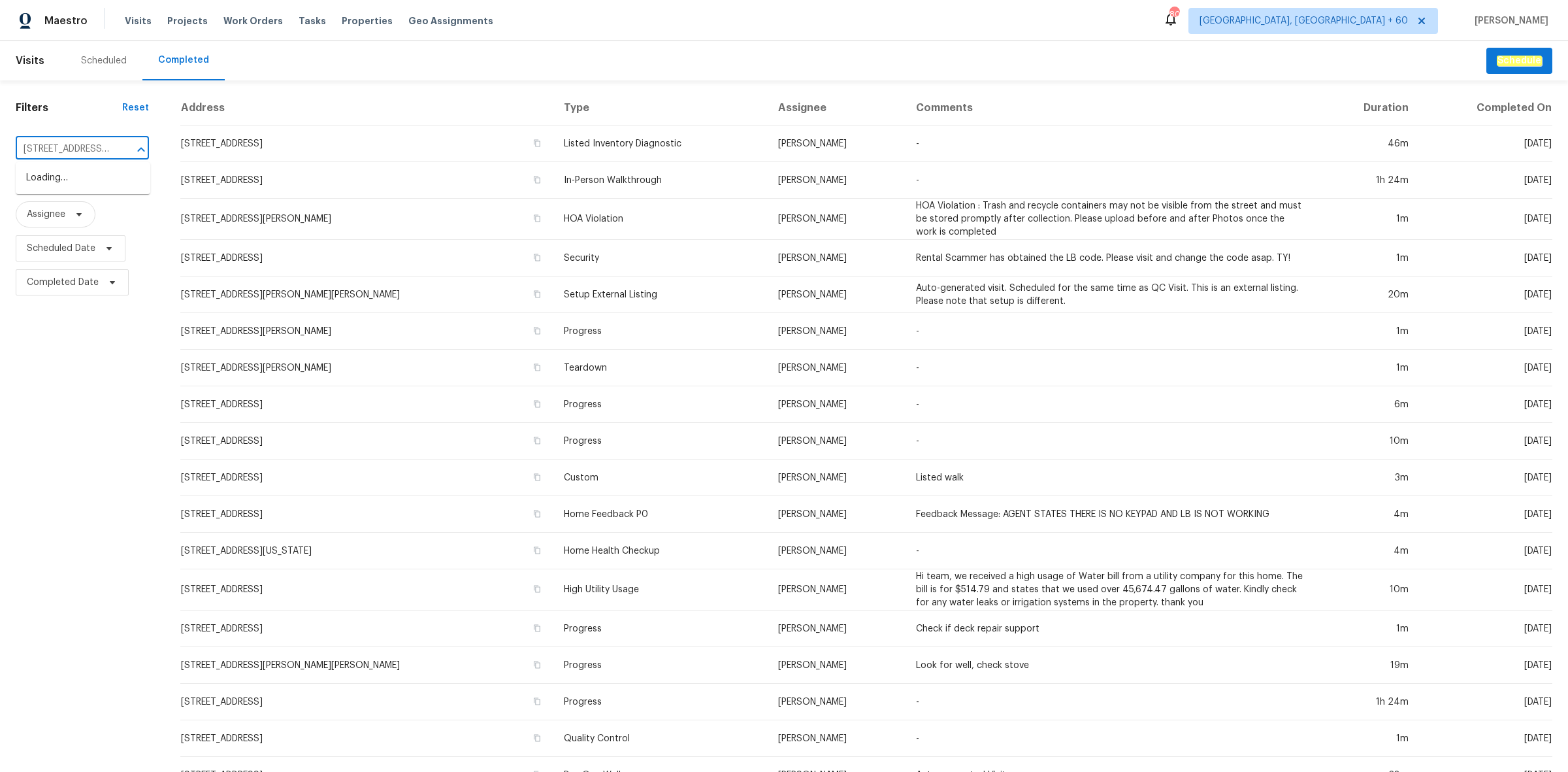
scroll to position [0, 56]
click at [89, 178] on li "[STREET_ADDRESS][PERSON_NAME]" at bounding box center [83, 185] width 135 height 35
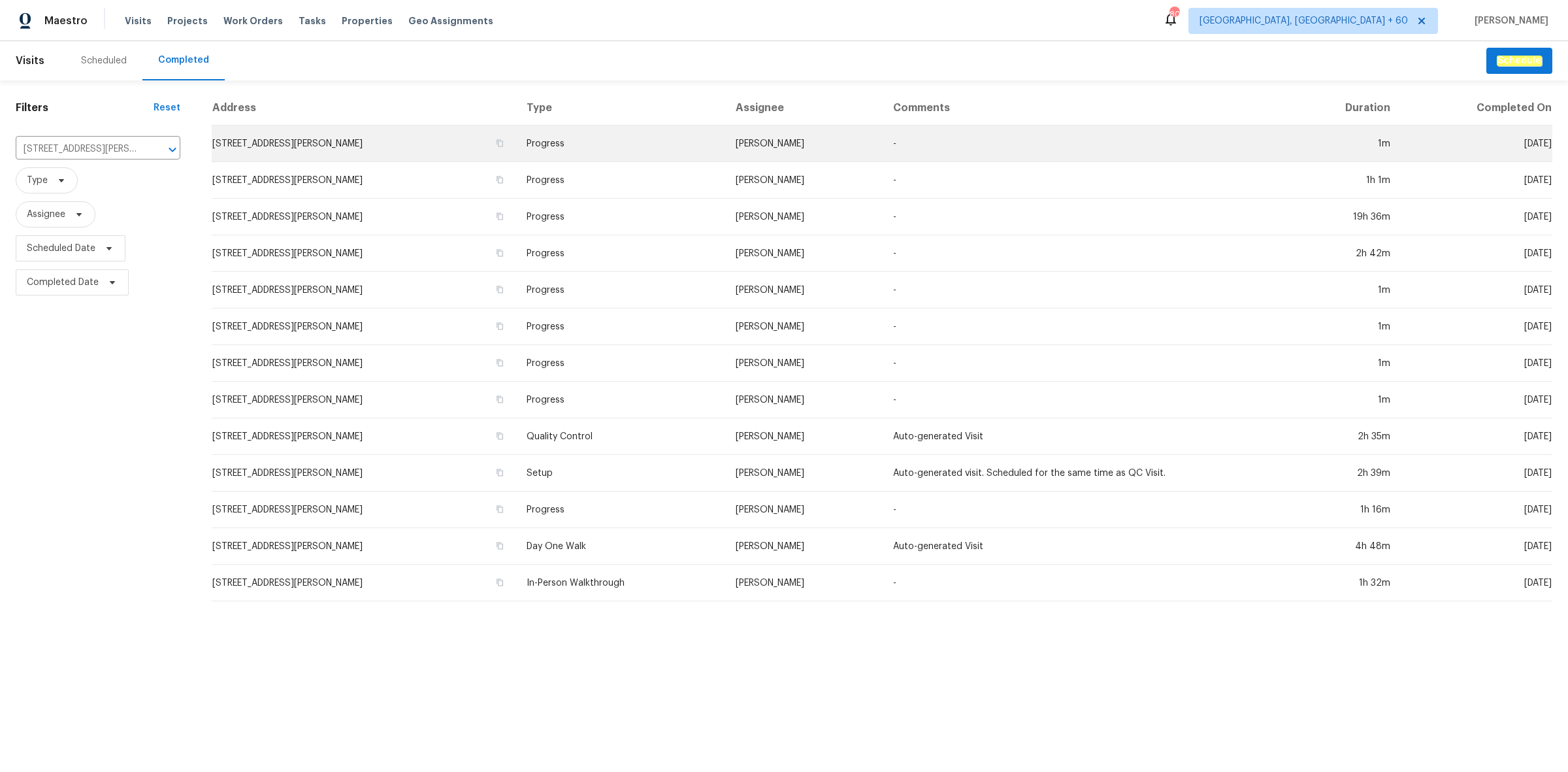
click at [337, 131] on td "[STREET_ADDRESS][PERSON_NAME]" at bounding box center [364, 143] width 305 height 37
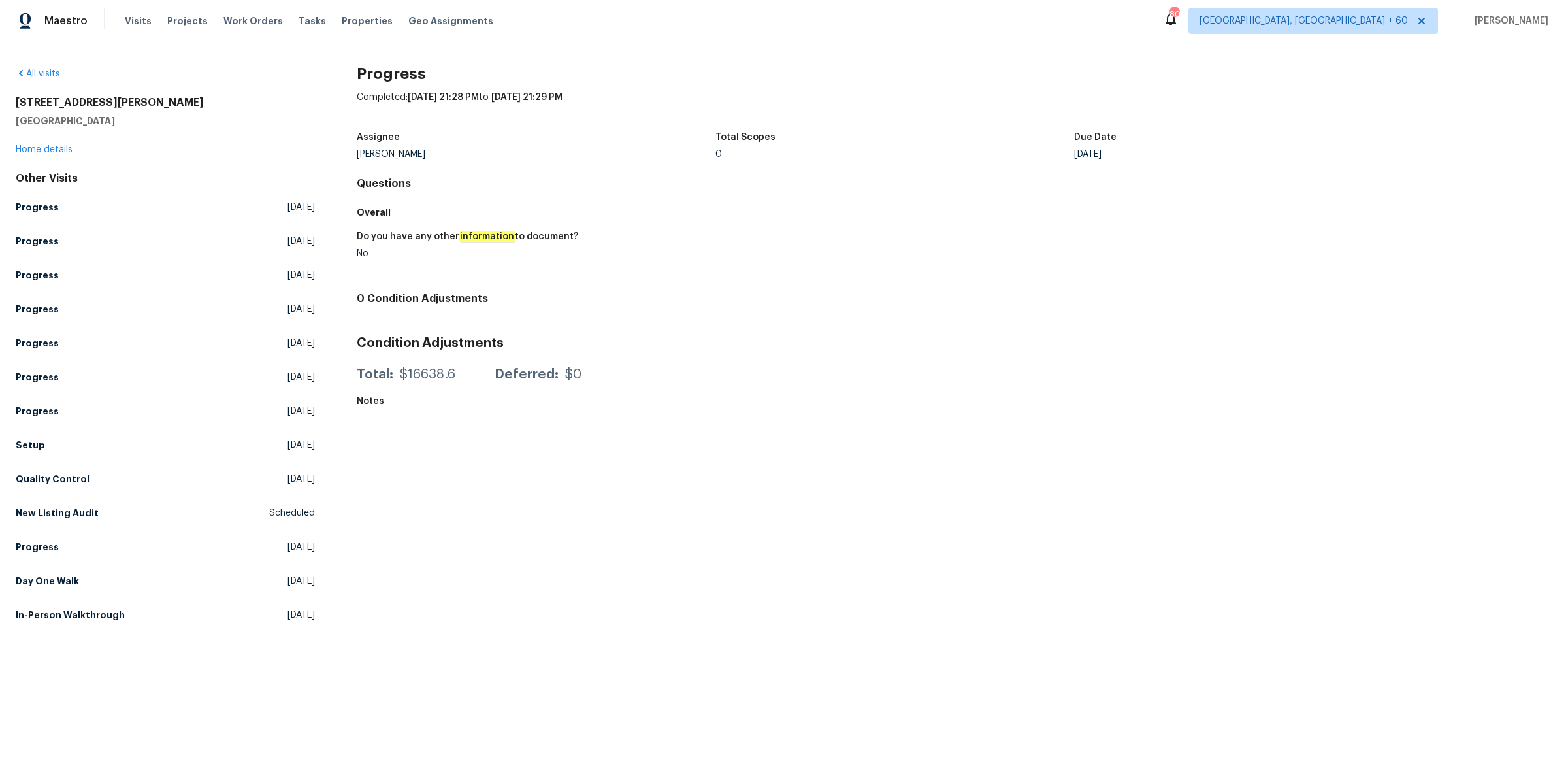
click at [51, 142] on div "66 Patten Rd Westford, MA 01886 Home details" at bounding box center [165, 126] width 299 height 60
click at [61, 148] on link "Home details" at bounding box center [44, 150] width 57 height 9
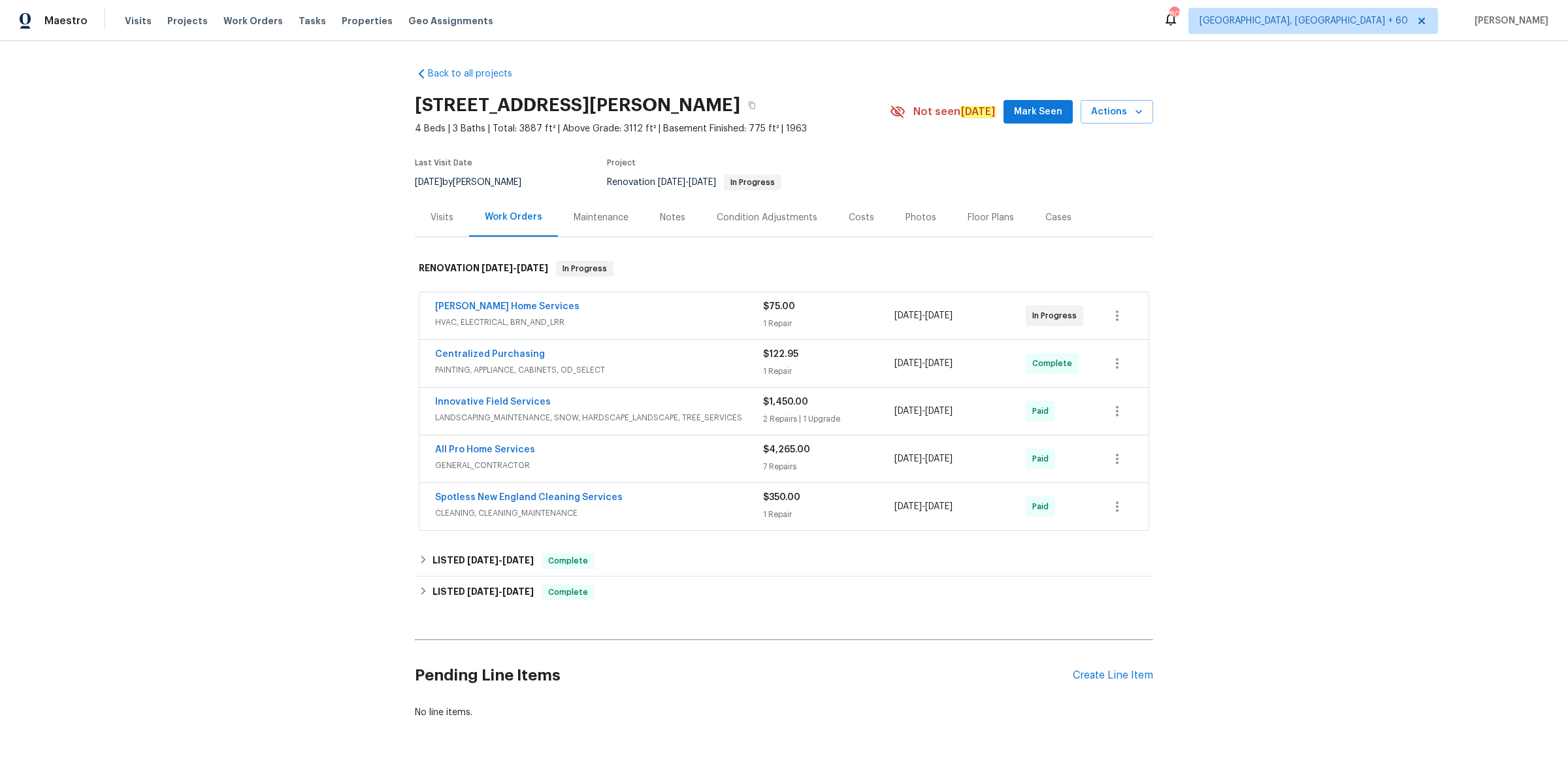
click at [918, 217] on div "Photos" at bounding box center [920, 218] width 31 height 13
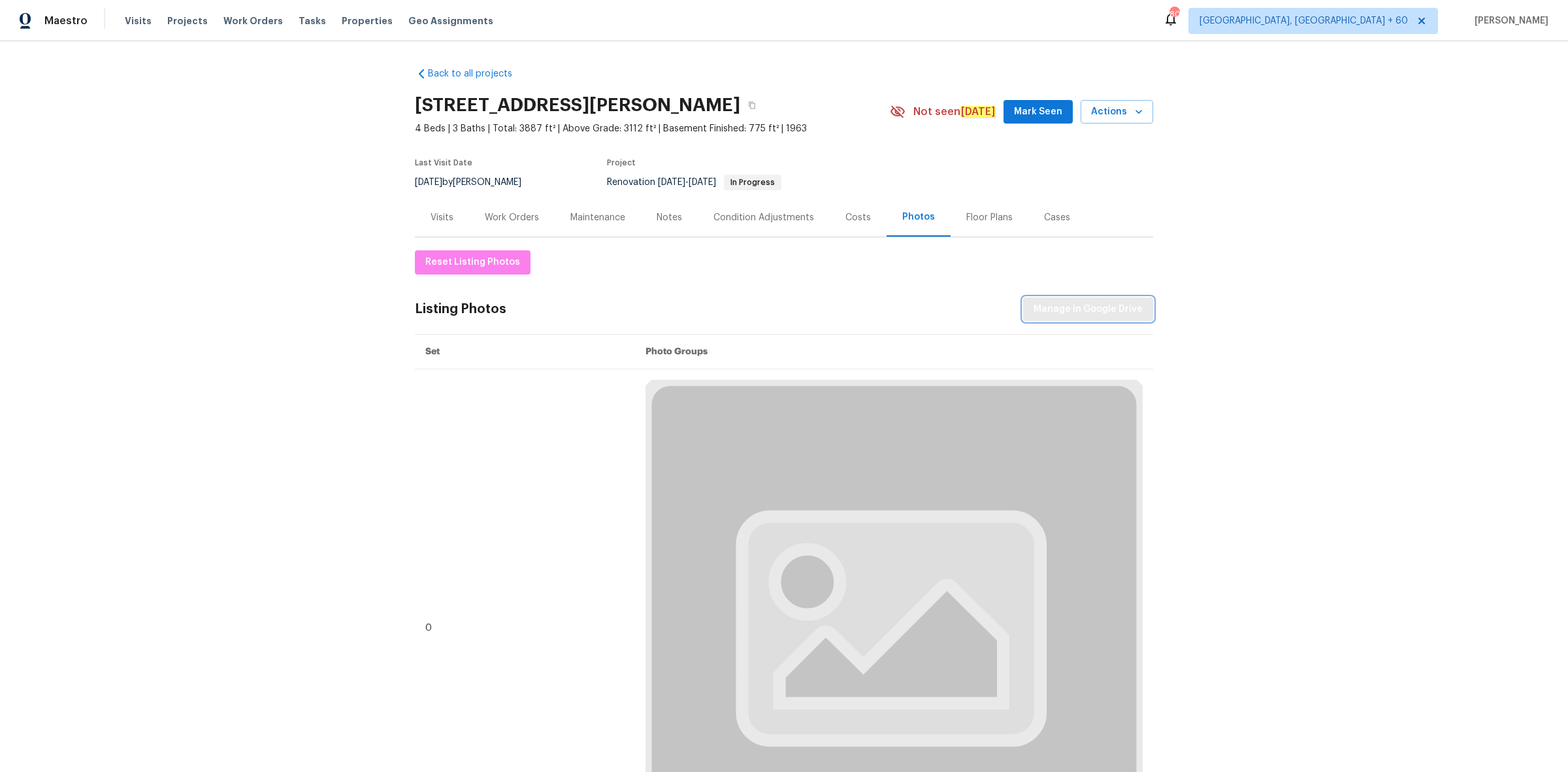
click at [1101, 306] on span "Manage in Google Drive" at bounding box center [1088, 309] width 109 height 16
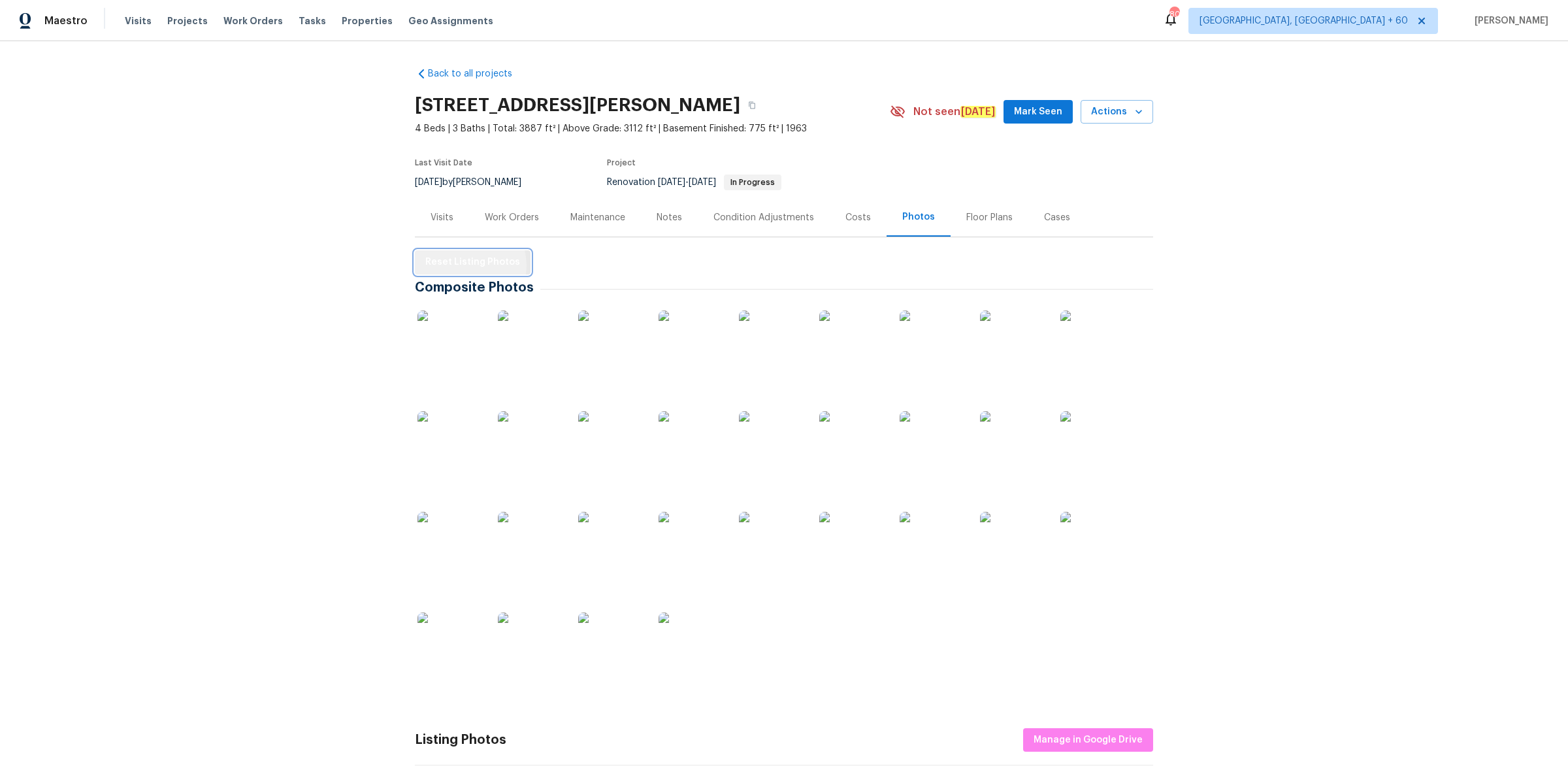
click at [462, 265] on span "Reset Listing Photos" at bounding box center [472, 262] width 95 height 16
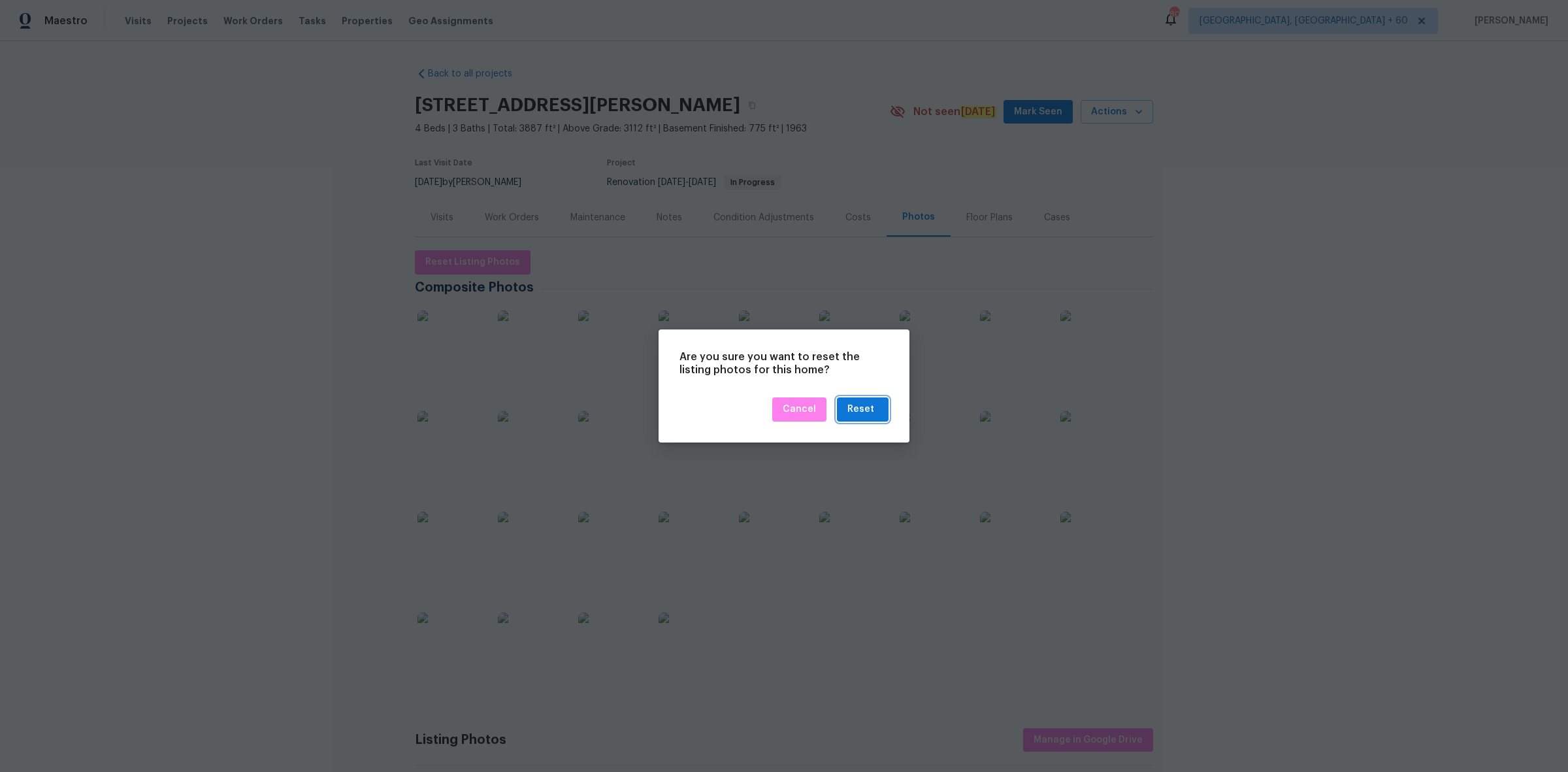
click at [866, 406] on div "Reset" at bounding box center [860, 409] width 27 height 16
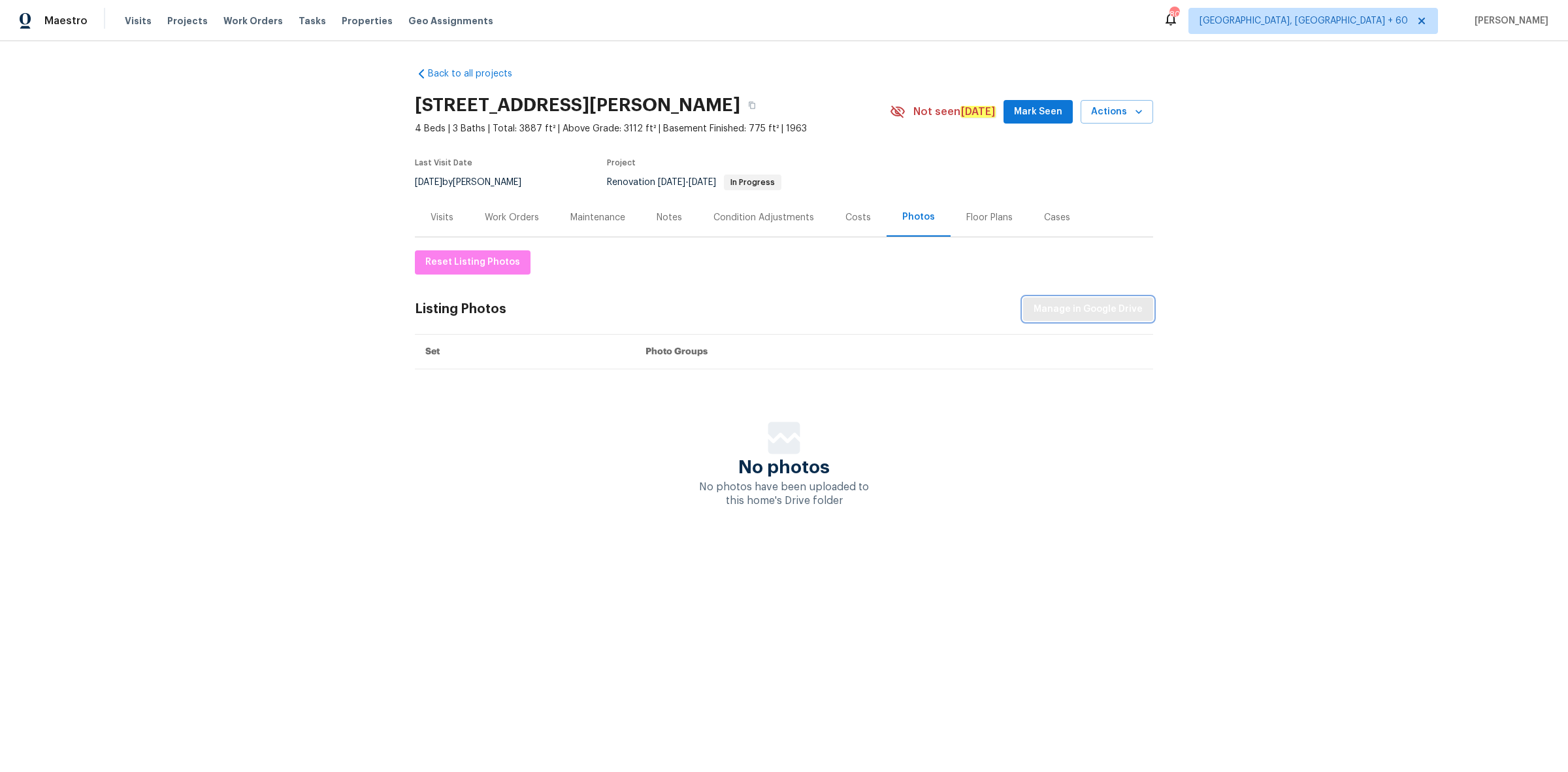
click at [1082, 311] on span "Manage in Google Drive" at bounding box center [1088, 309] width 109 height 16
